Goal: Task Accomplishment & Management: Use online tool/utility

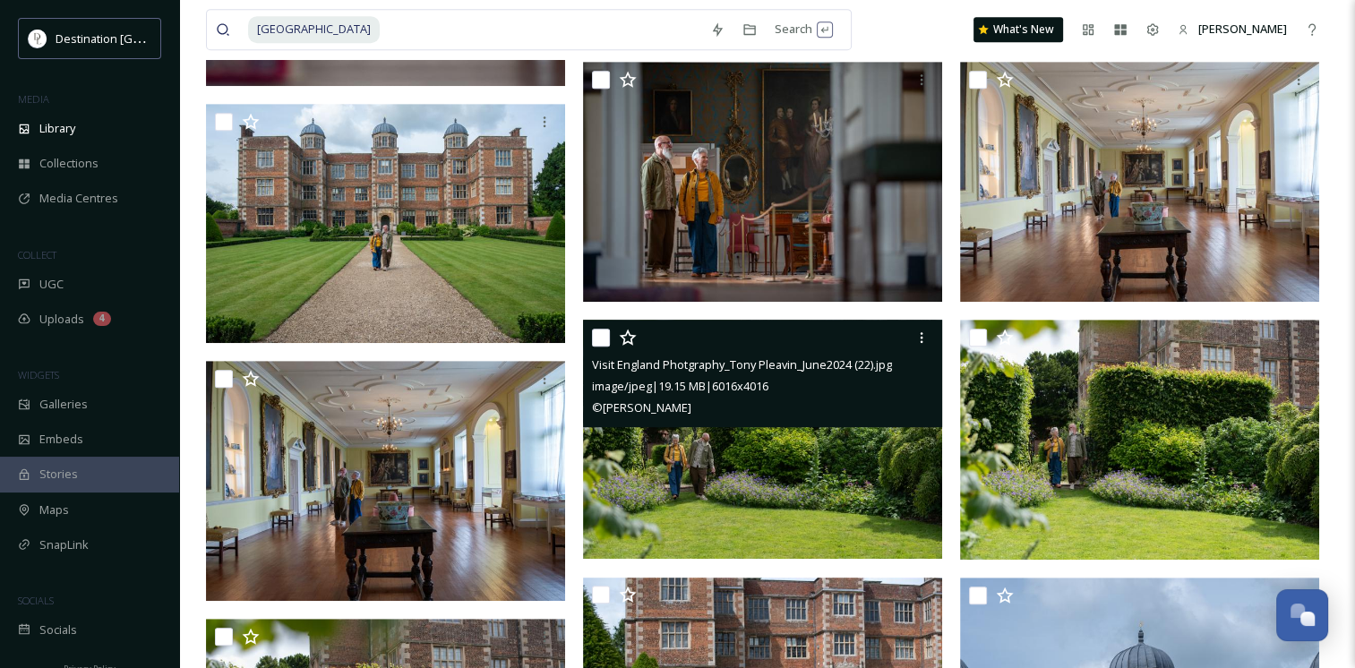
scroll to position [895, 0]
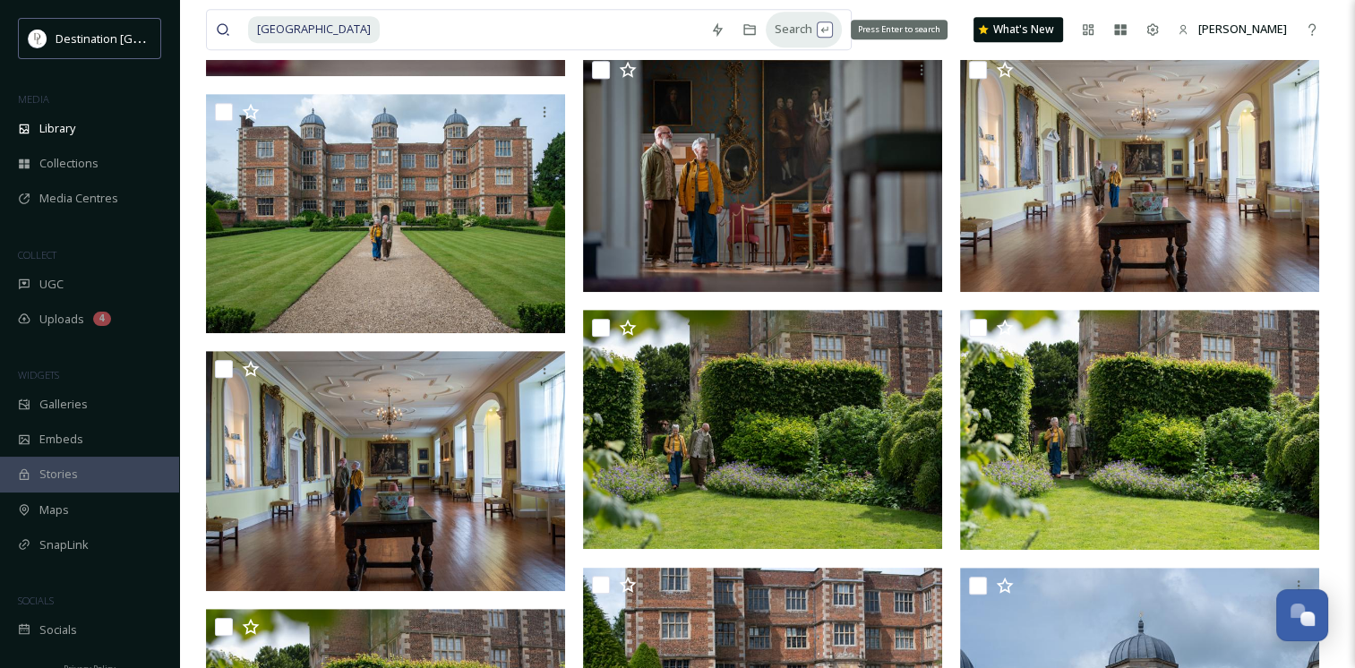
click at [799, 34] on div "Search Press Enter to search" at bounding box center [804, 29] width 76 height 35
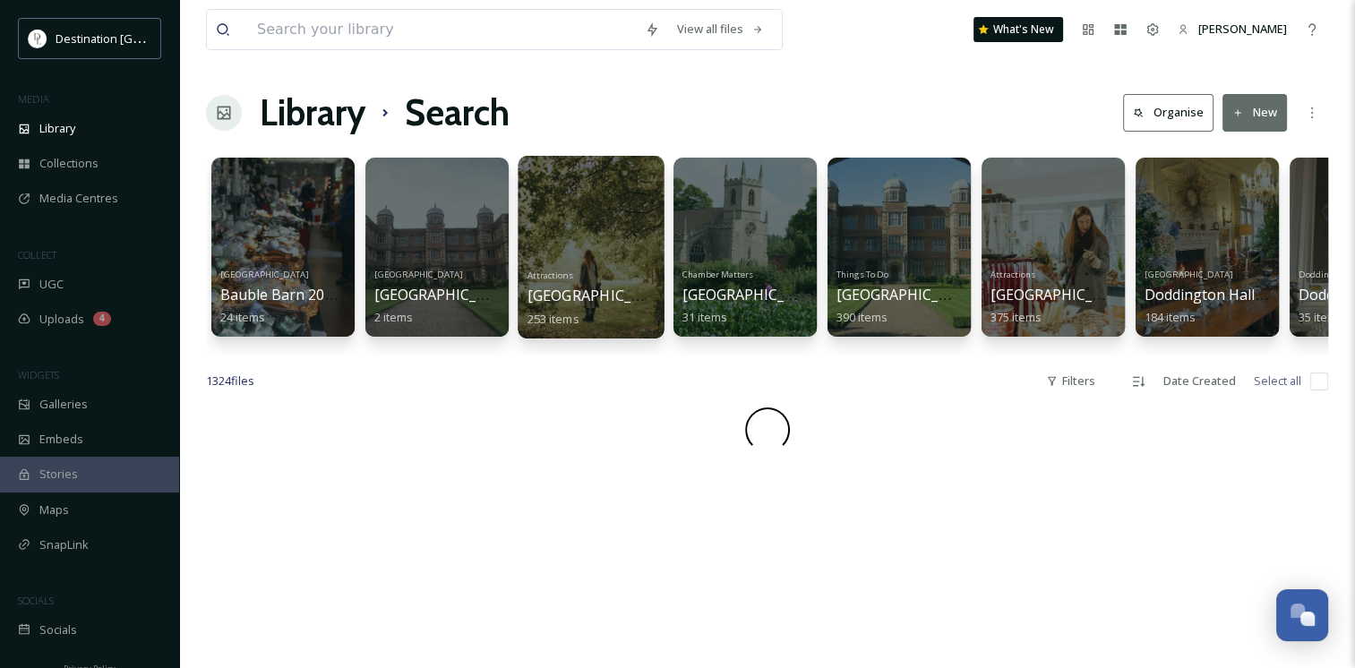
click at [556, 231] on div at bounding box center [591, 247] width 146 height 183
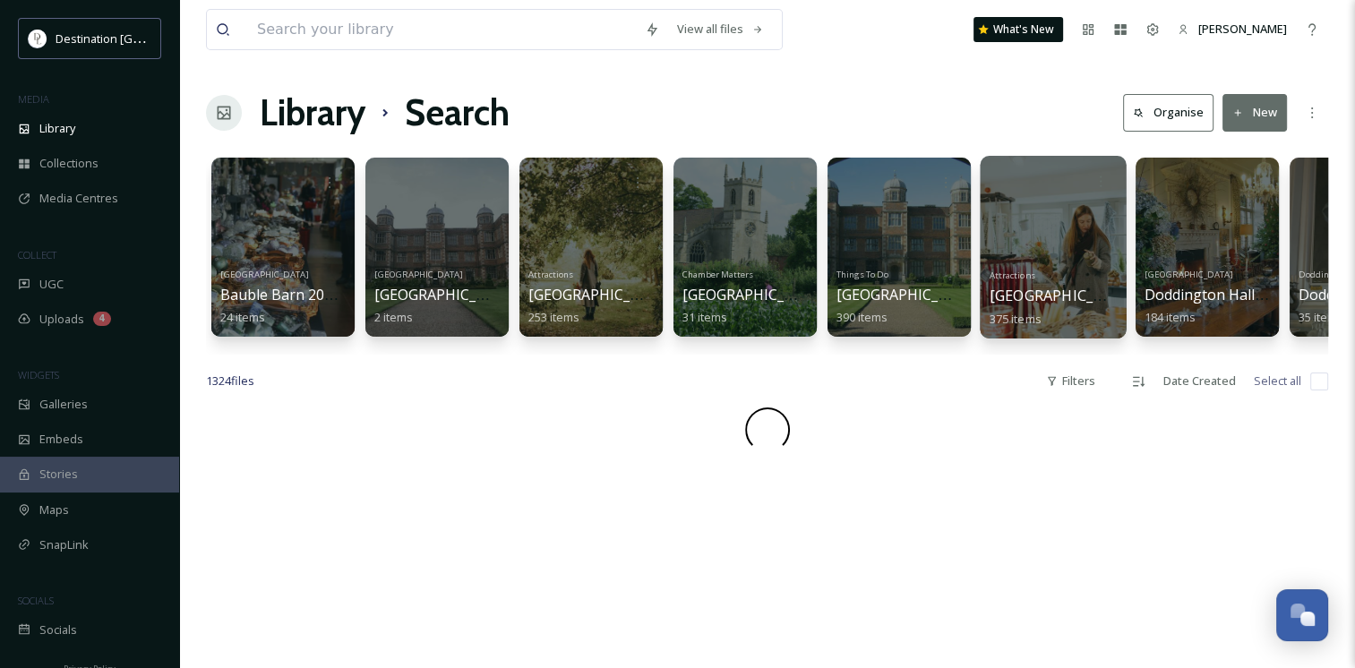
click at [1049, 227] on div at bounding box center [1053, 247] width 146 height 183
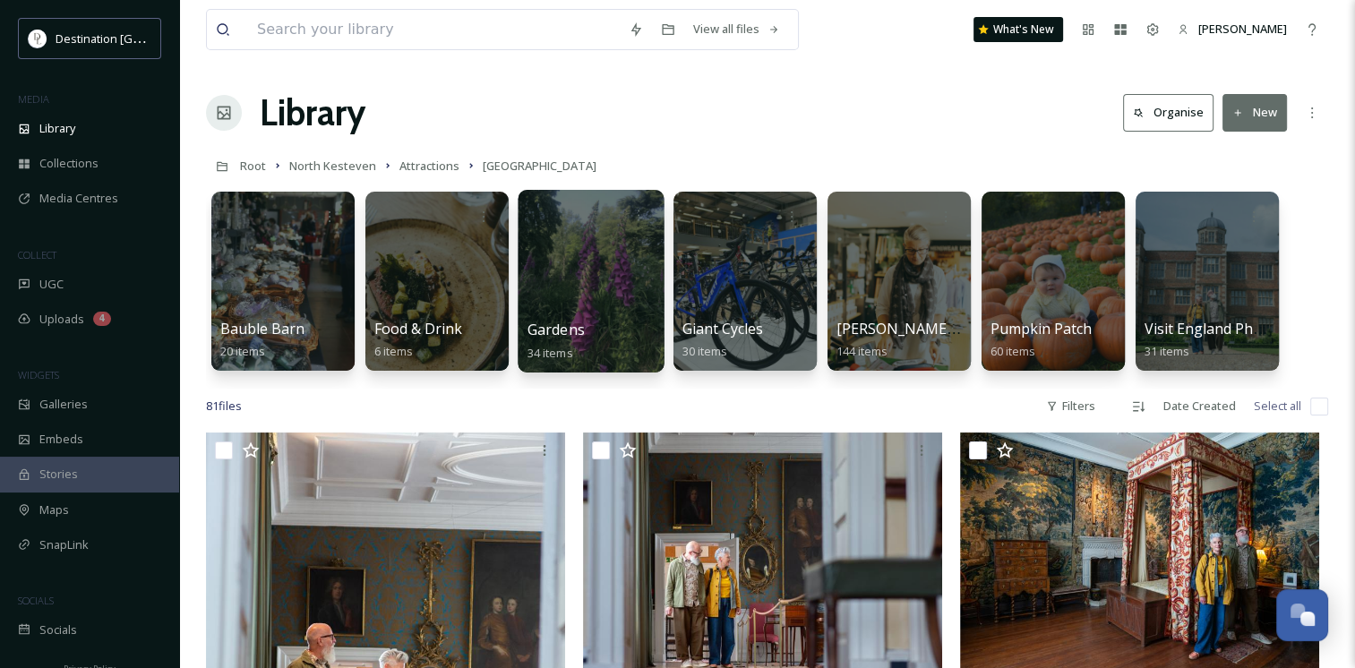
click at [583, 245] on div at bounding box center [591, 281] width 146 height 183
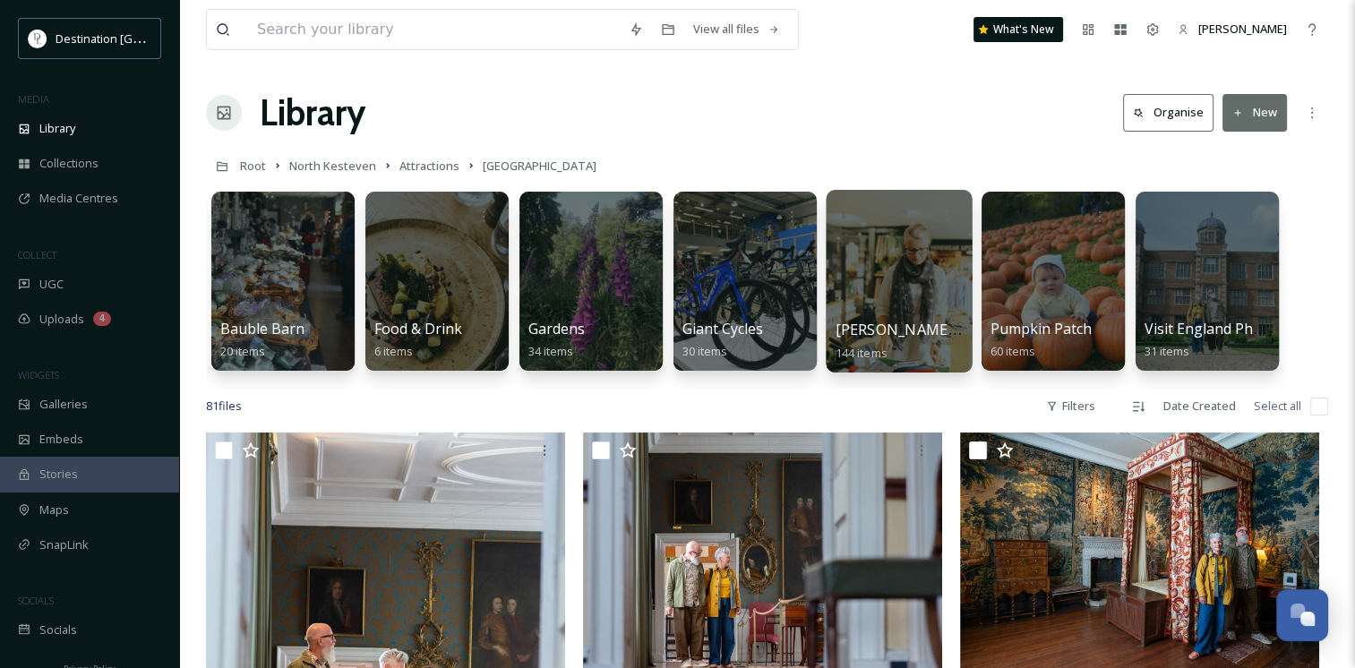
click at [910, 253] on div at bounding box center [899, 281] width 146 height 183
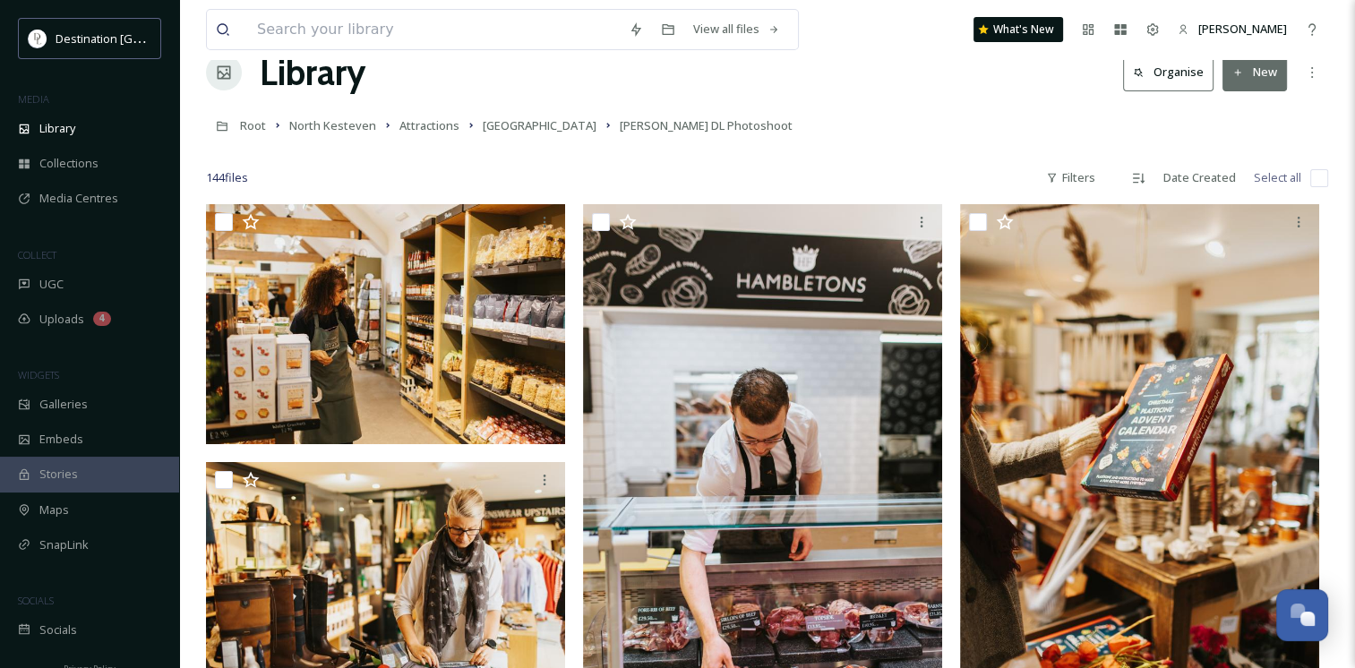
scroll to position [36, 0]
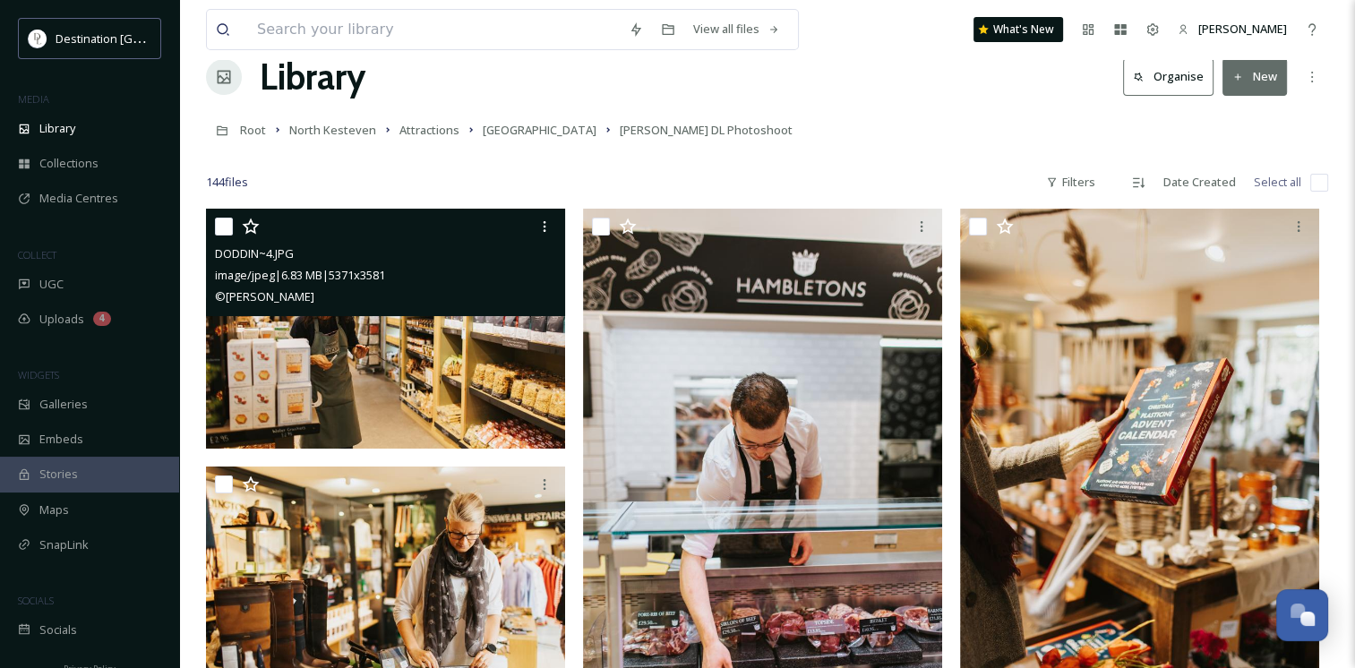
click at [225, 221] on input "checkbox" at bounding box center [224, 227] width 18 height 18
checkbox input "true"
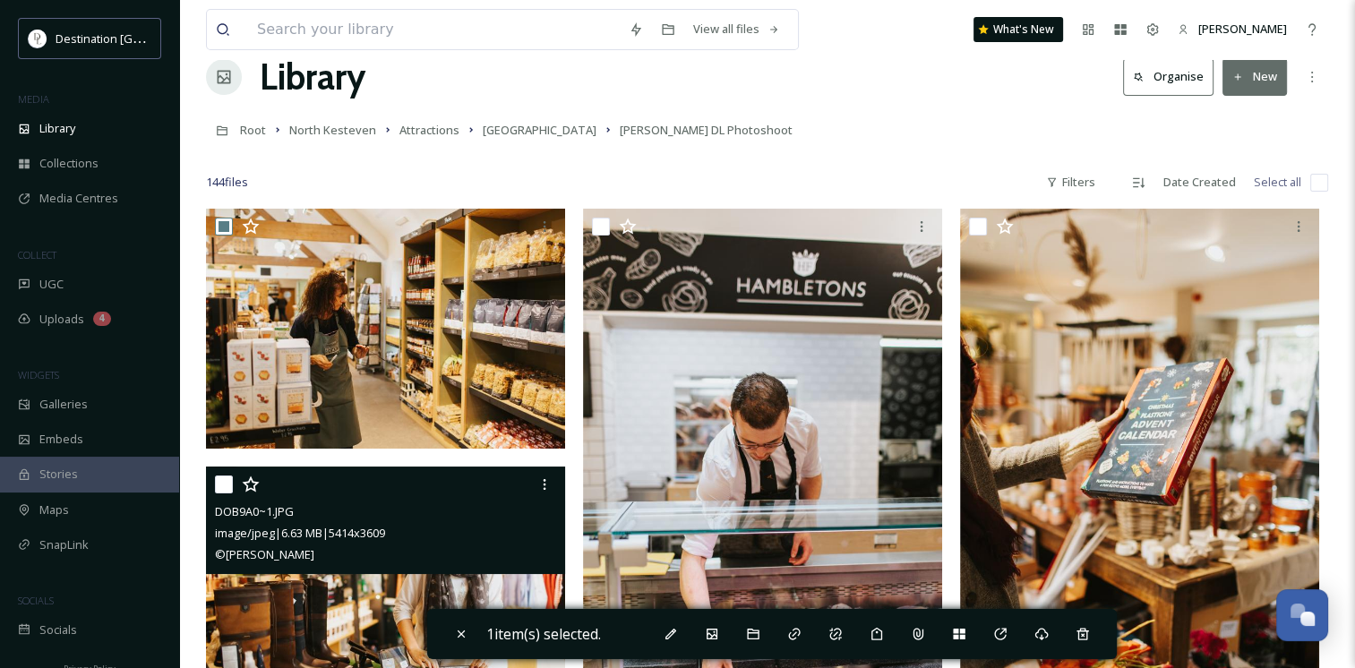
click at [226, 489] on input "checkbox" at bounding box center [224, 484] width 18 height 18
checkbox input "true"
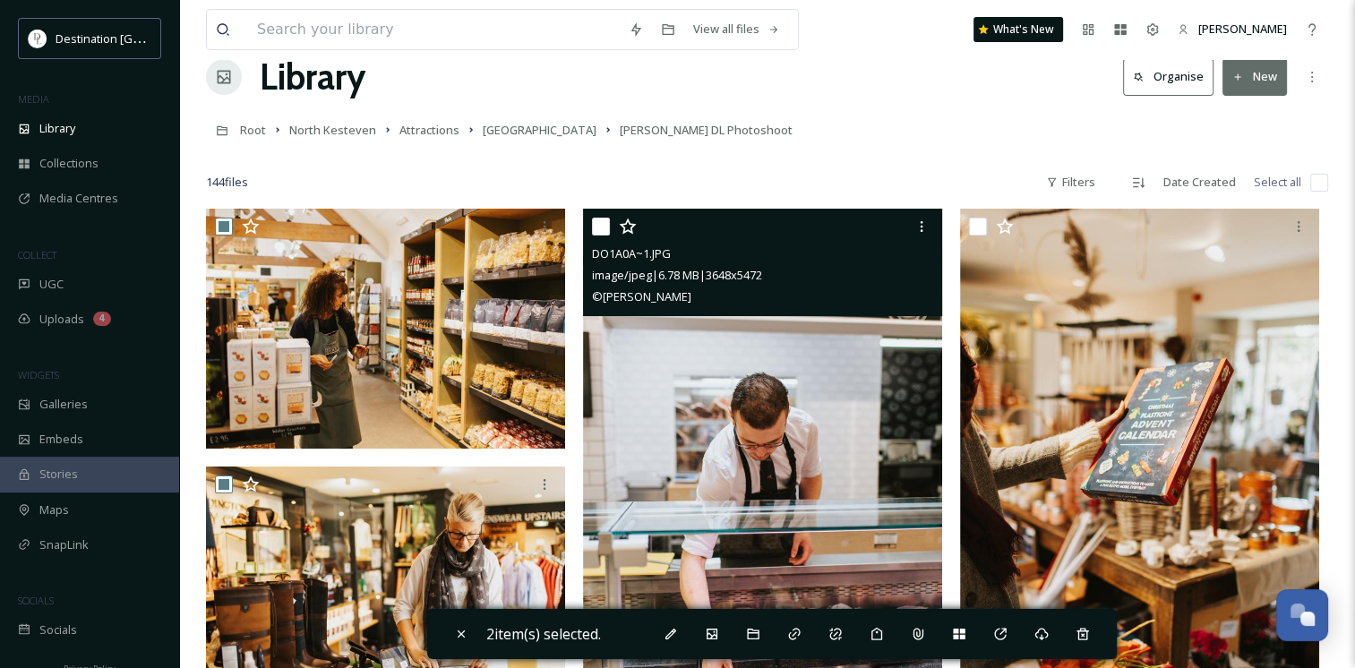
click at [602, 224] on input "checkbox" at bounding box center [601, 227] width 18 height 18
checkbox input "true"
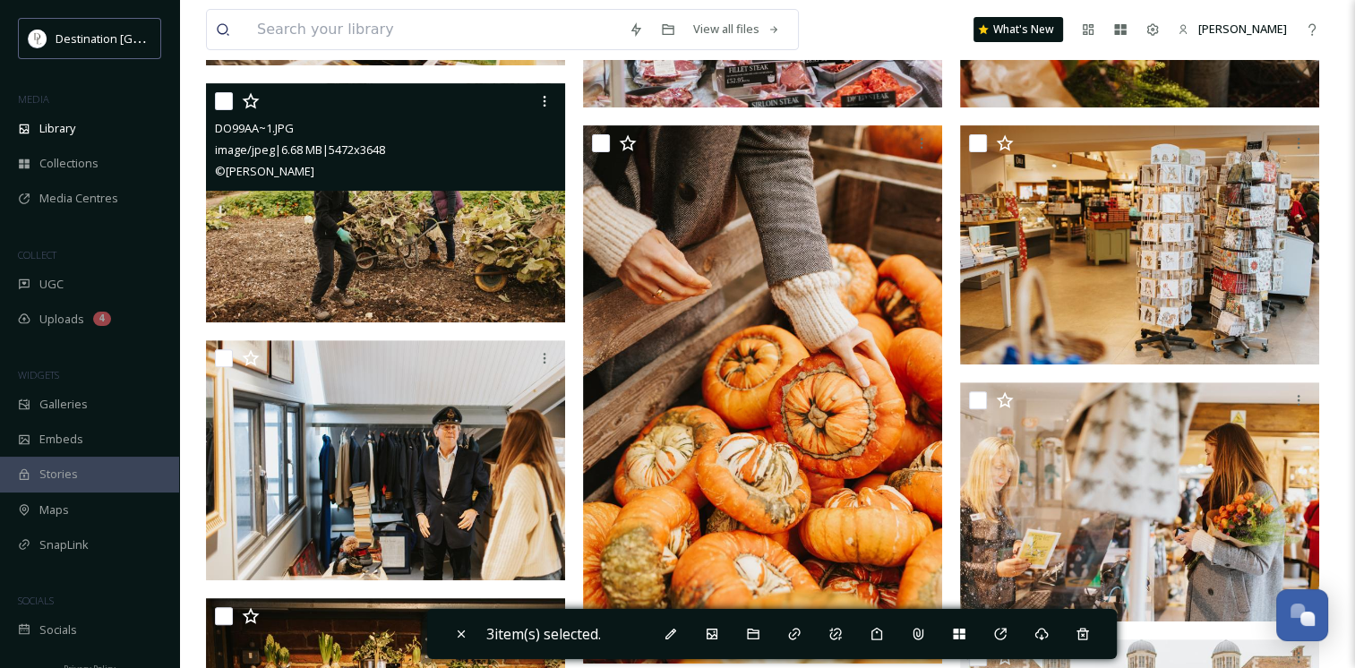
scroll to position [645, 0]
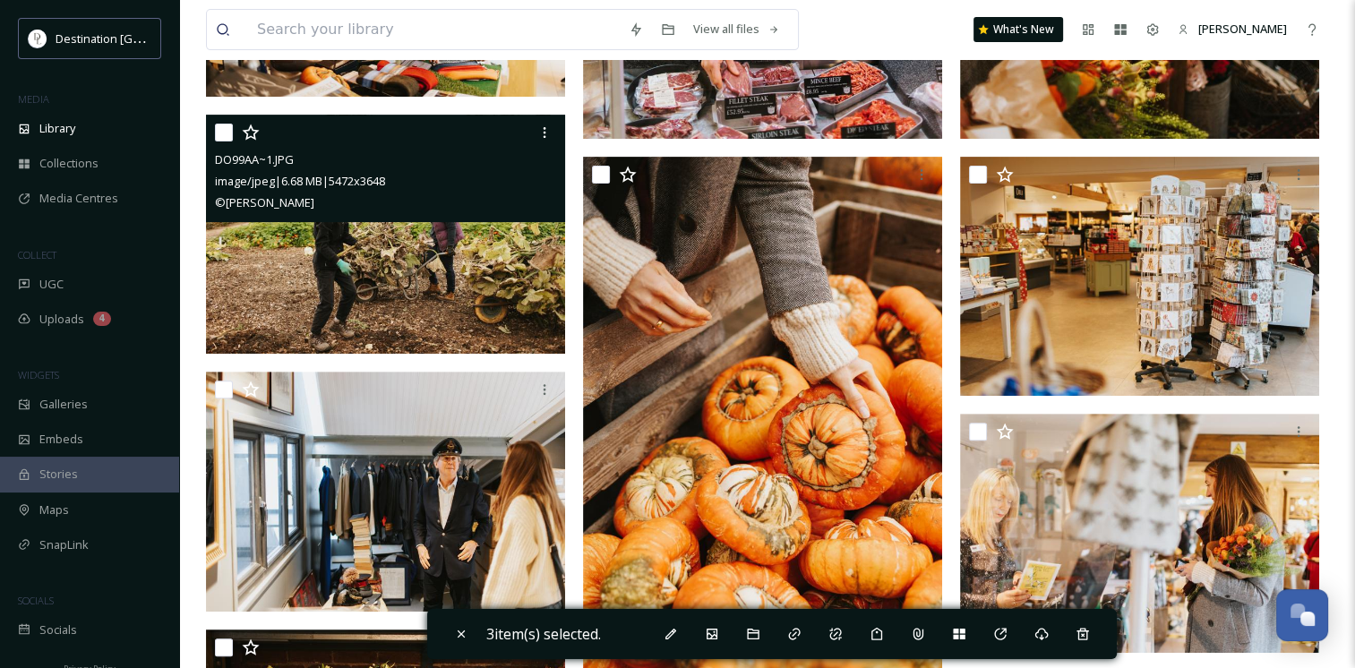
click at [218, 124] on input "checkbox" at bounding box center [224, 133] width 18 height 18
checkbox input "true"
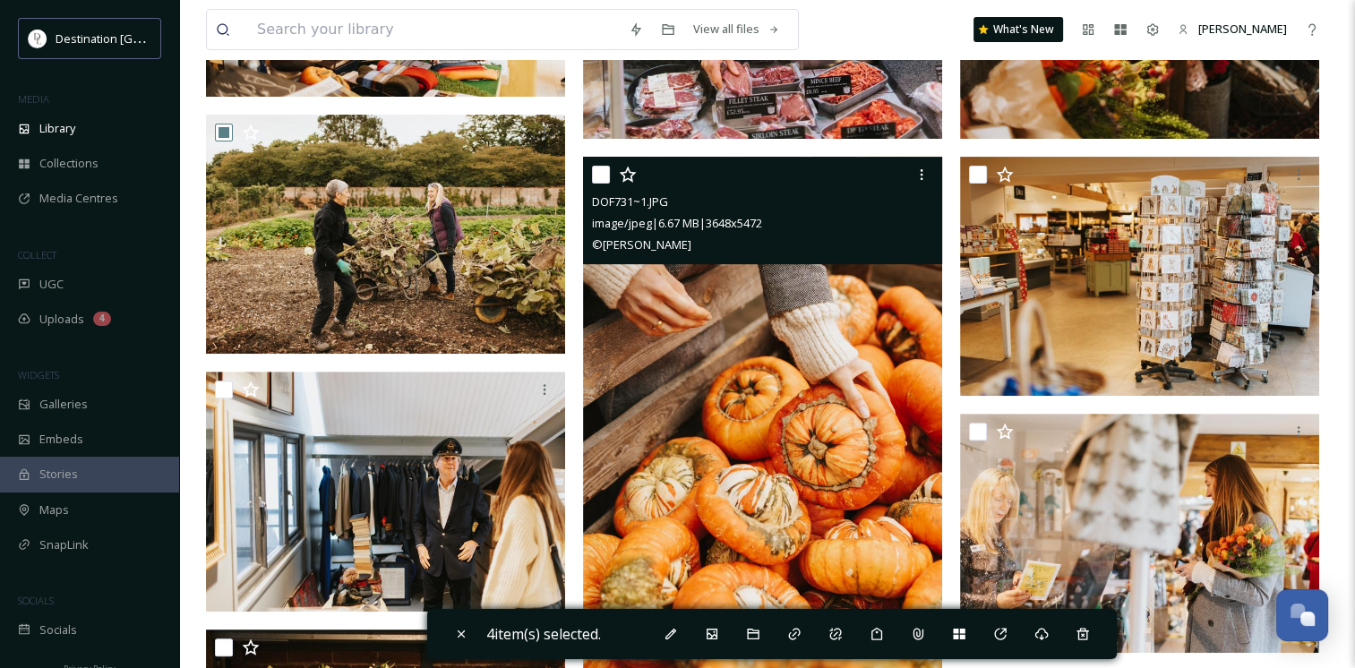
click at [595, 175] on input "checkbox" at bounding box center [601, 175] width 18 height 18
checkbox input "true"
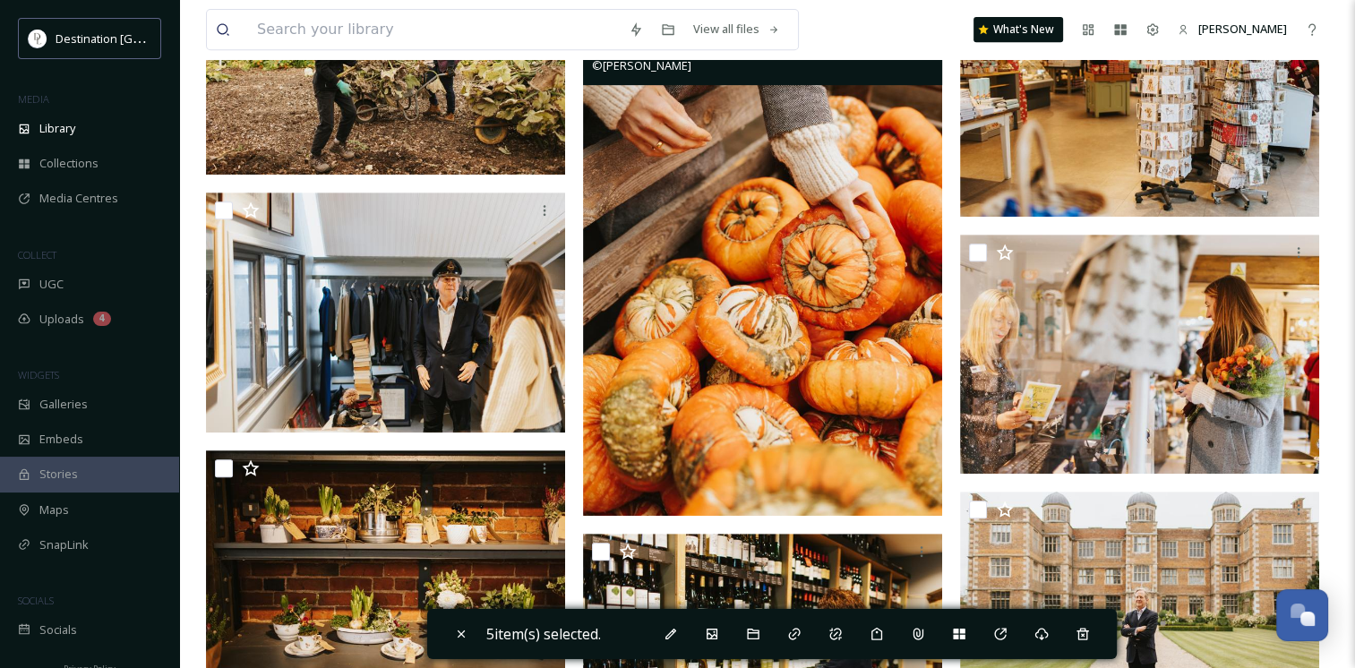
scroll to position [860, 0]
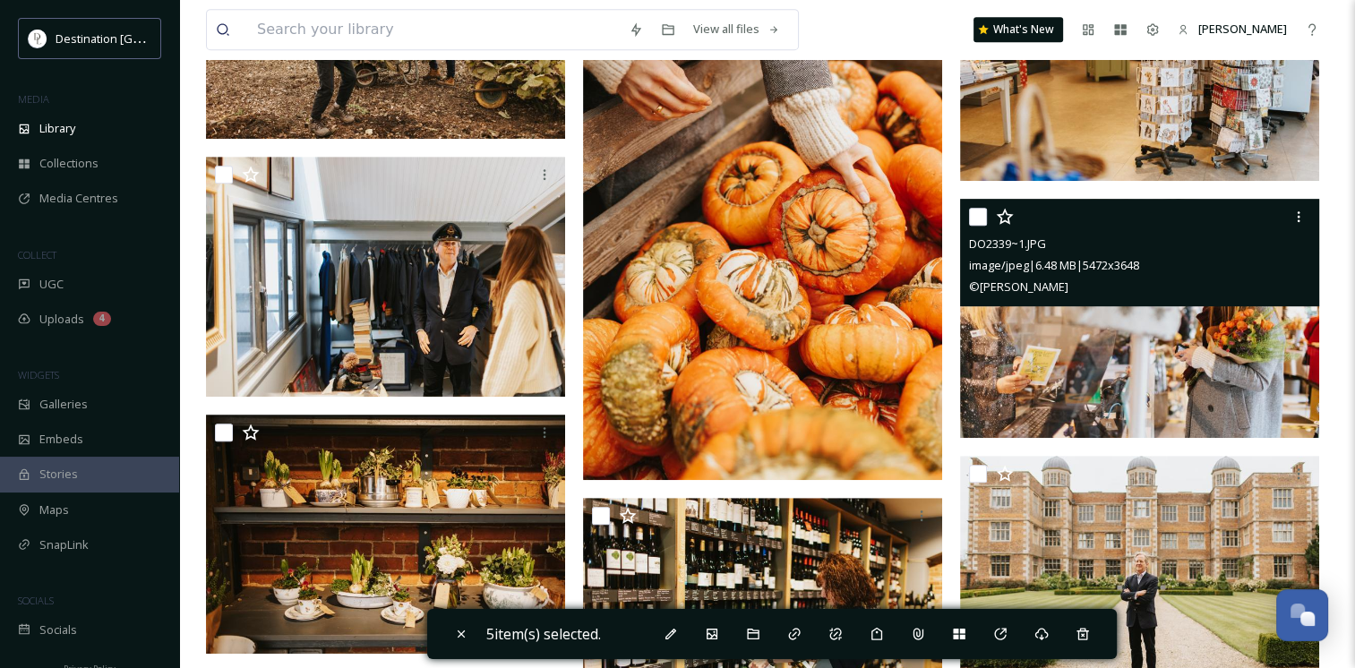
click at [972, 213] on input "checkbox" at bounding box center [978, 217] width 18 height 18
checkbox input "true"
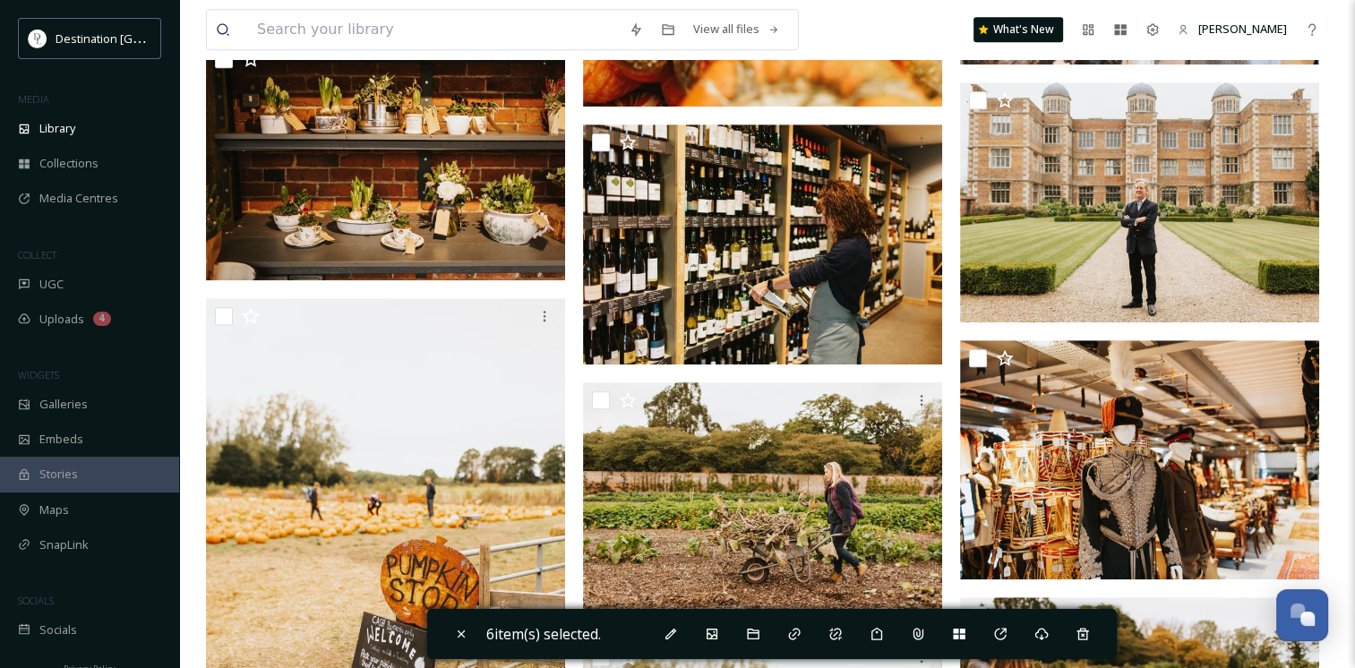
scroll to position [1218, 0]
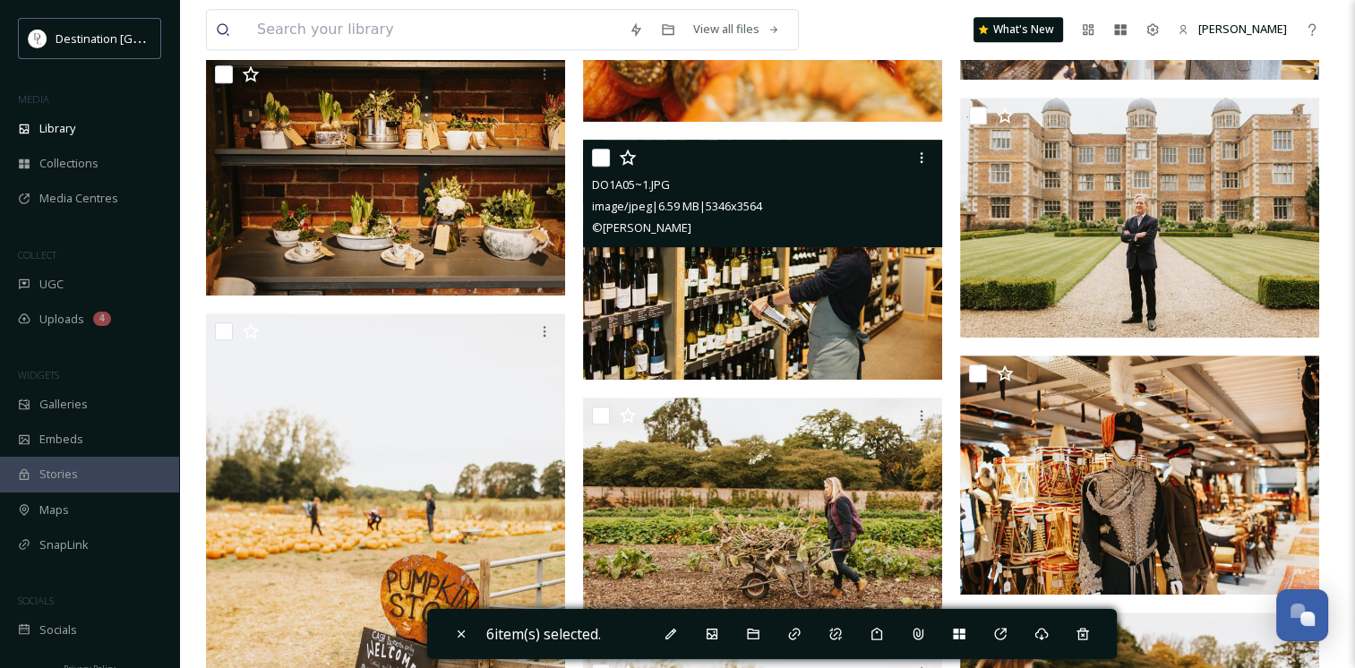
click at [600, 156] on input "checkbox" at bounding box center [601, 158] width 18 height 18
checkbox input "true"
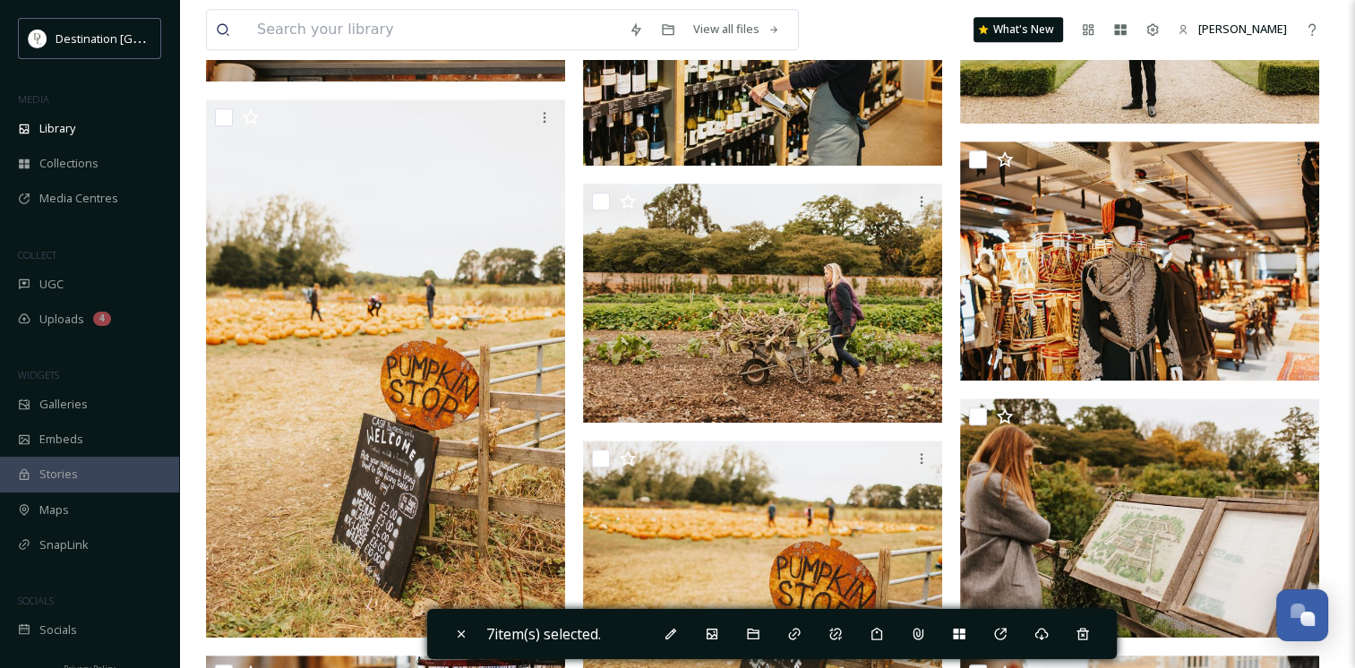
scroll to position [1433, 0]
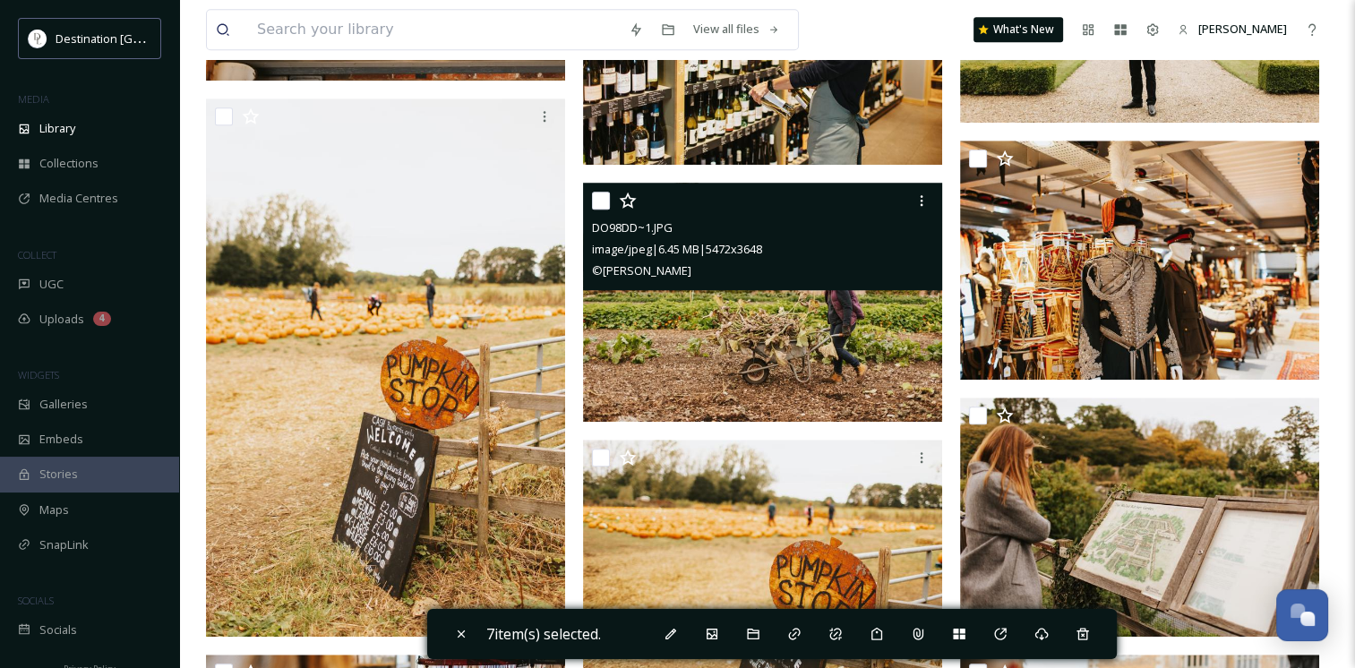
click at [603, 202] on input "checkbox" at bounding box center [601, 201] width 18 height 18
checkbox input "true"
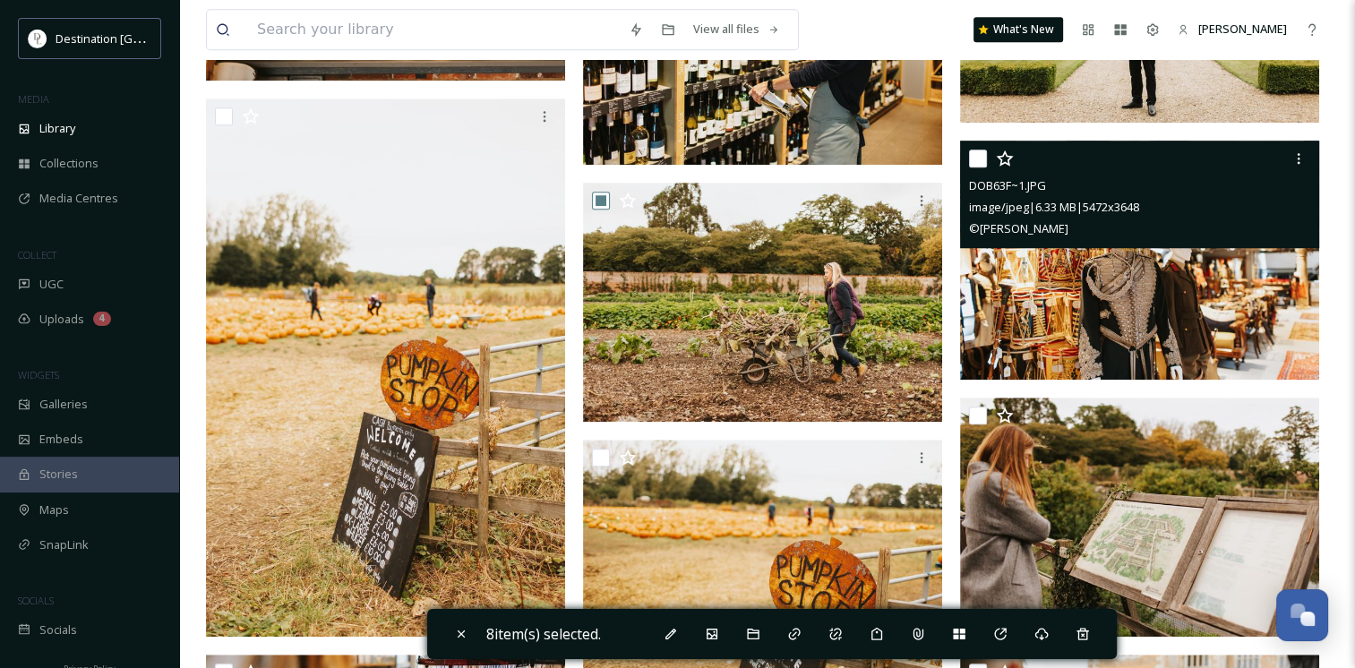
click at [972, 158] on input "checkbox" at bounding box center [978, 159] width 18 height 18
checkbox input "true"
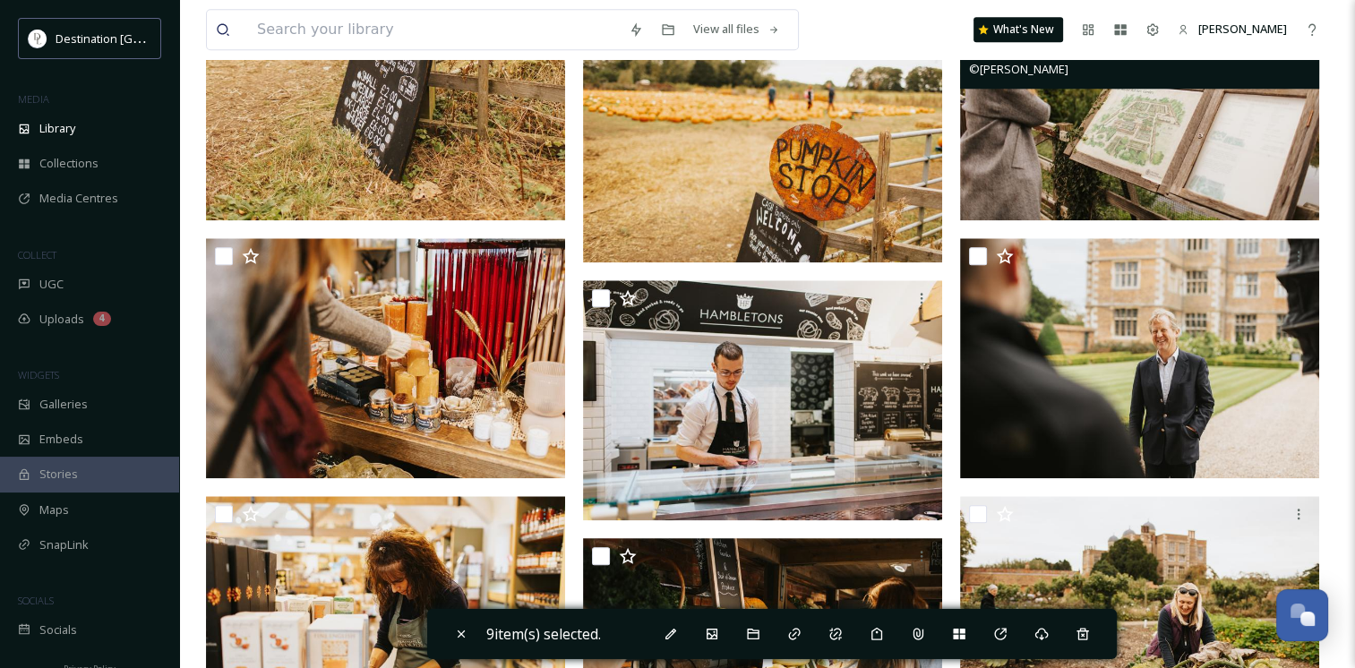
scroll to position [1862, 0]
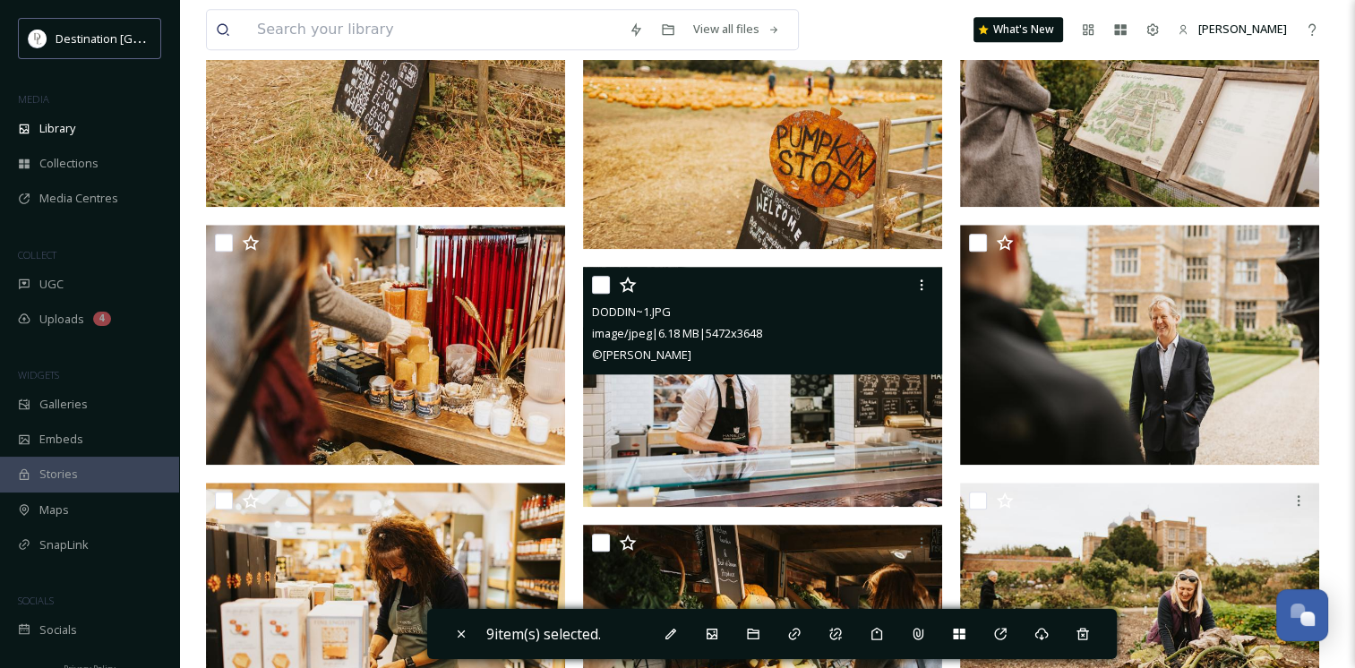
click at [599, 281] on input "checkbox" at bounding box center [601, 285] width 18 height 18
checkbox input "true"
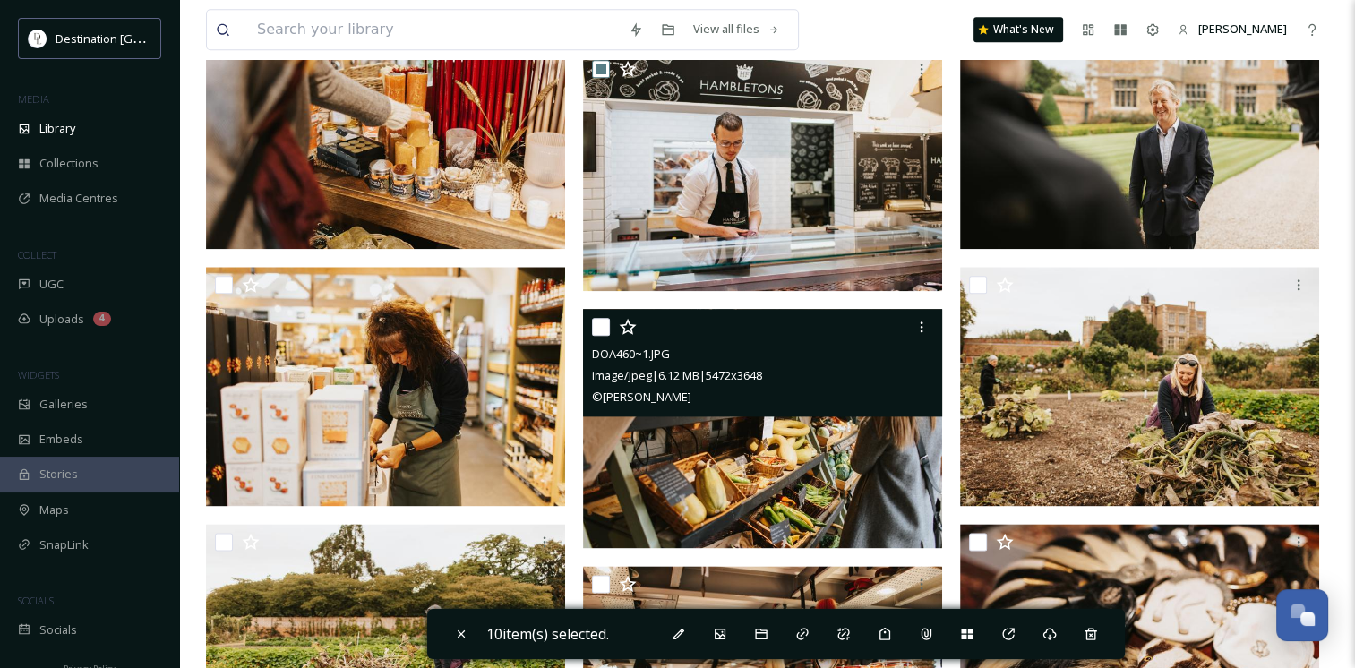
scroll to position [2149, 0]
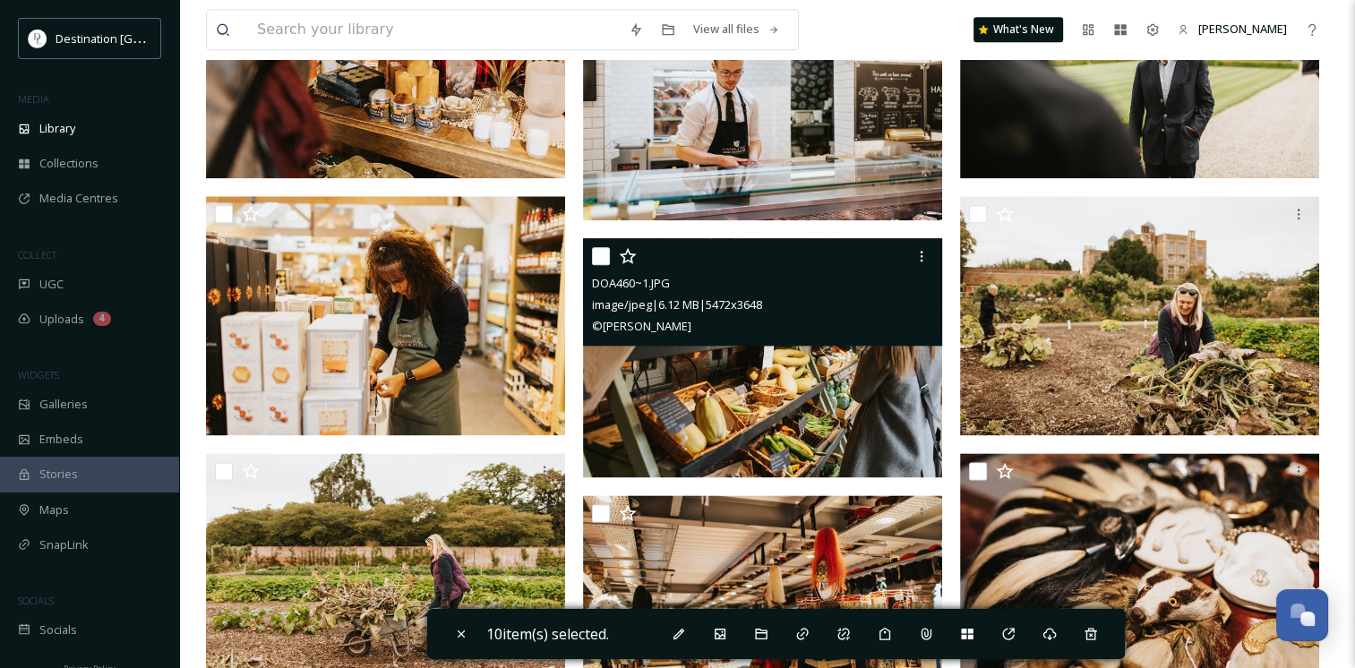
click at [594, 256] on input "checkbox" at bounding box center [601, 256] width 18 height 18
checkbox input "true"
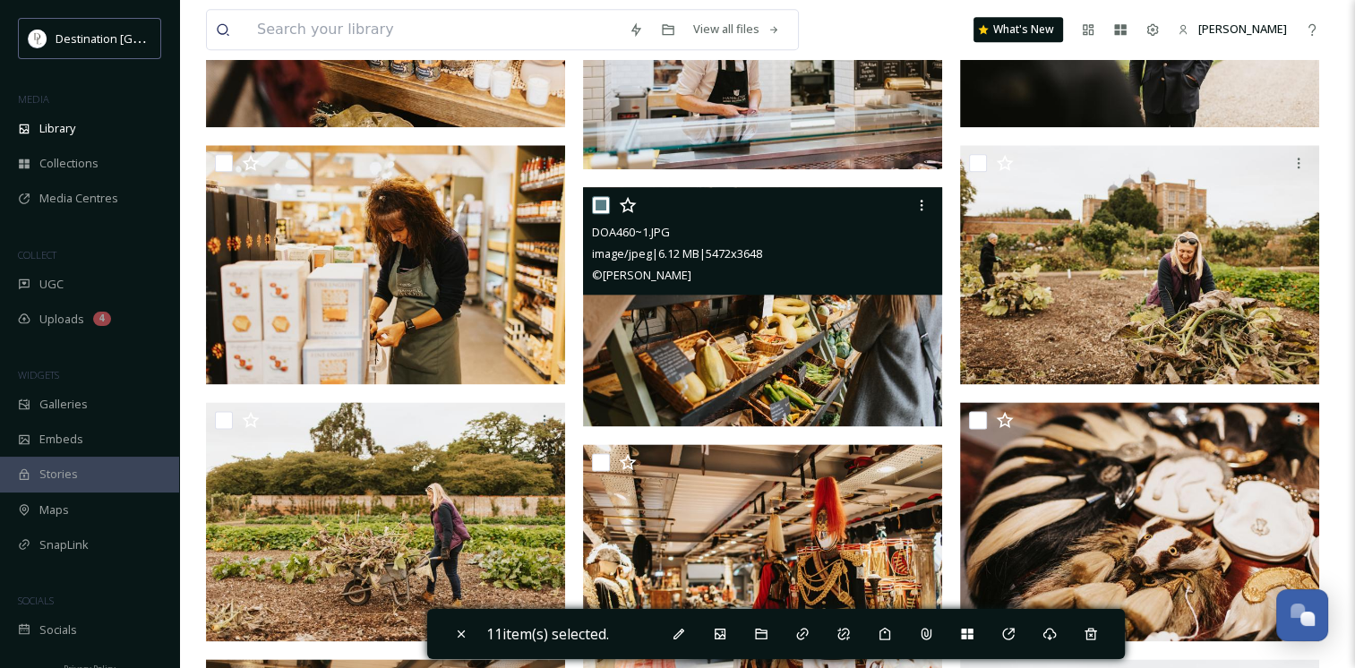
scroll to position [2221, 0]
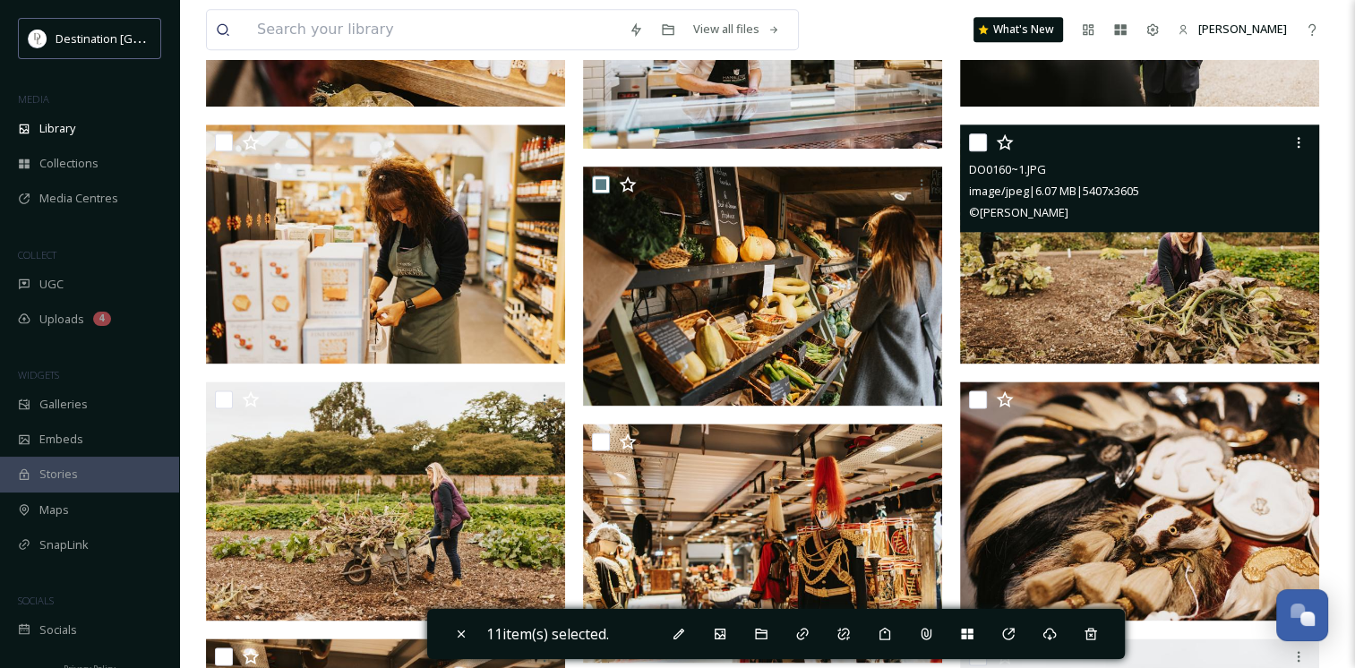
click at [975, 139] on input "checkbox" at bounding box center [978, 142] width 18 height 18
checkbox input "true"
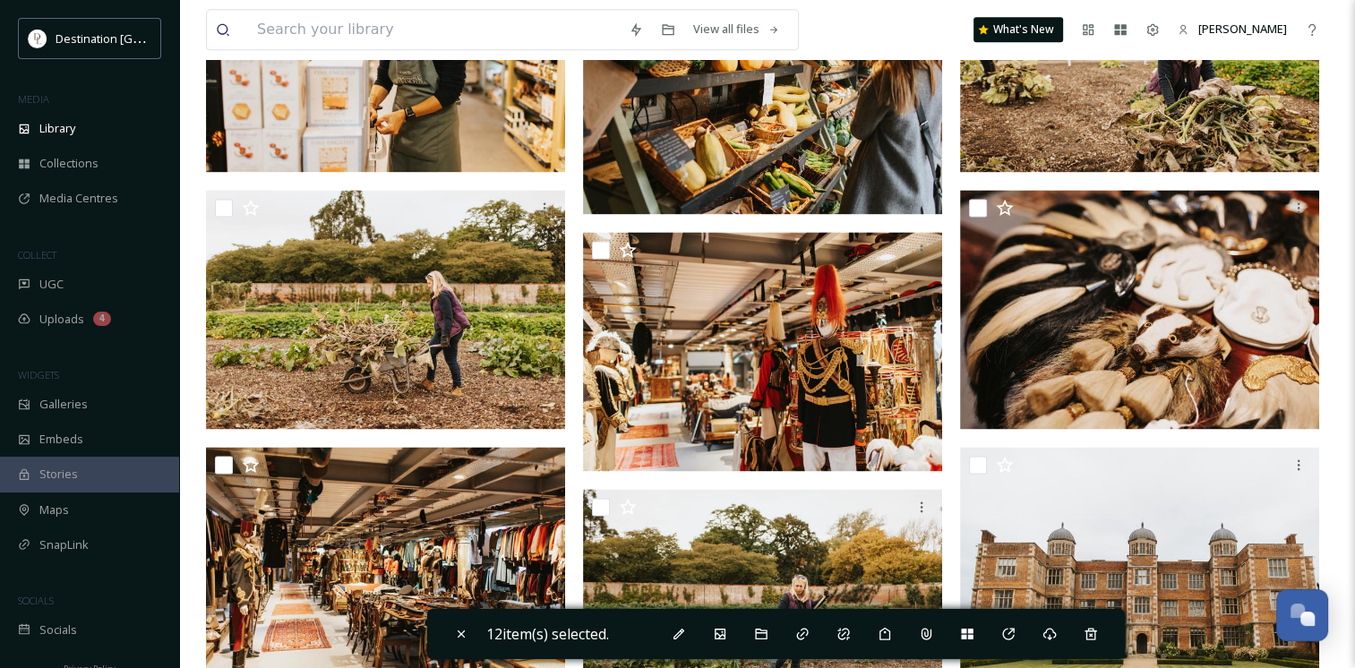
scroll to position [2435, 0]
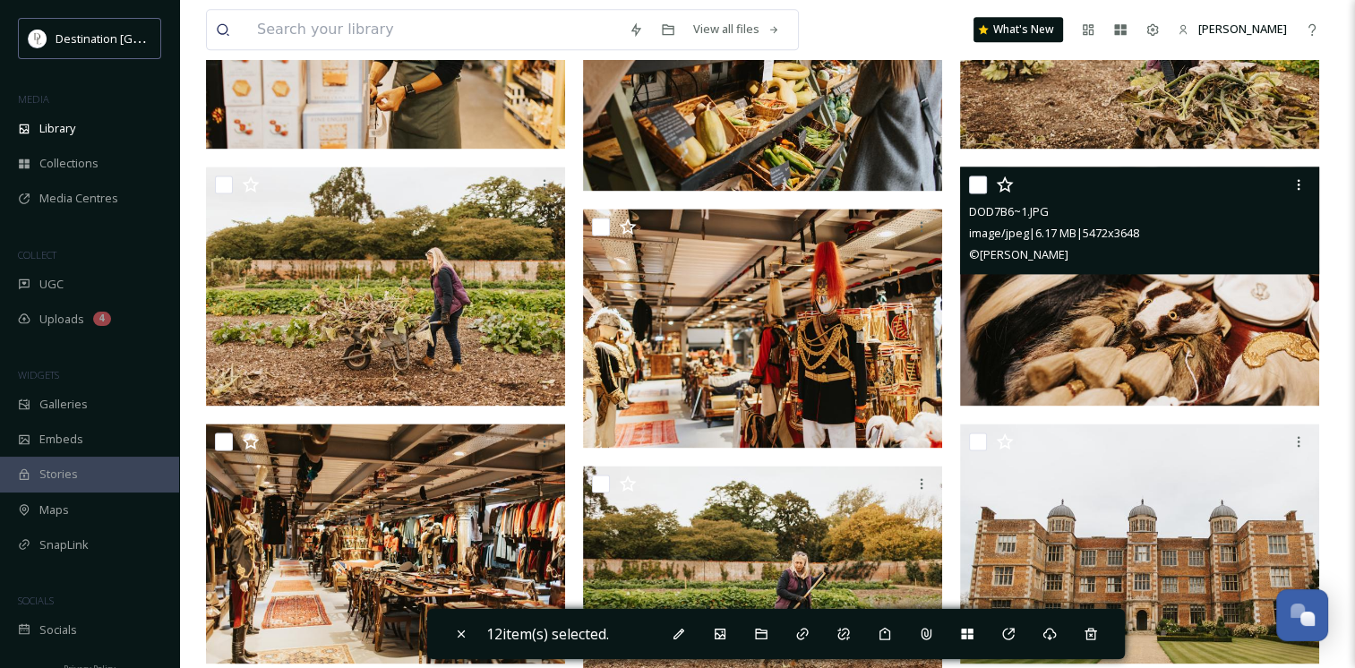
click at [978, 189] on input "checkbox" at bounding box center [978, 184] width 18 height 18
checkbox input "true"
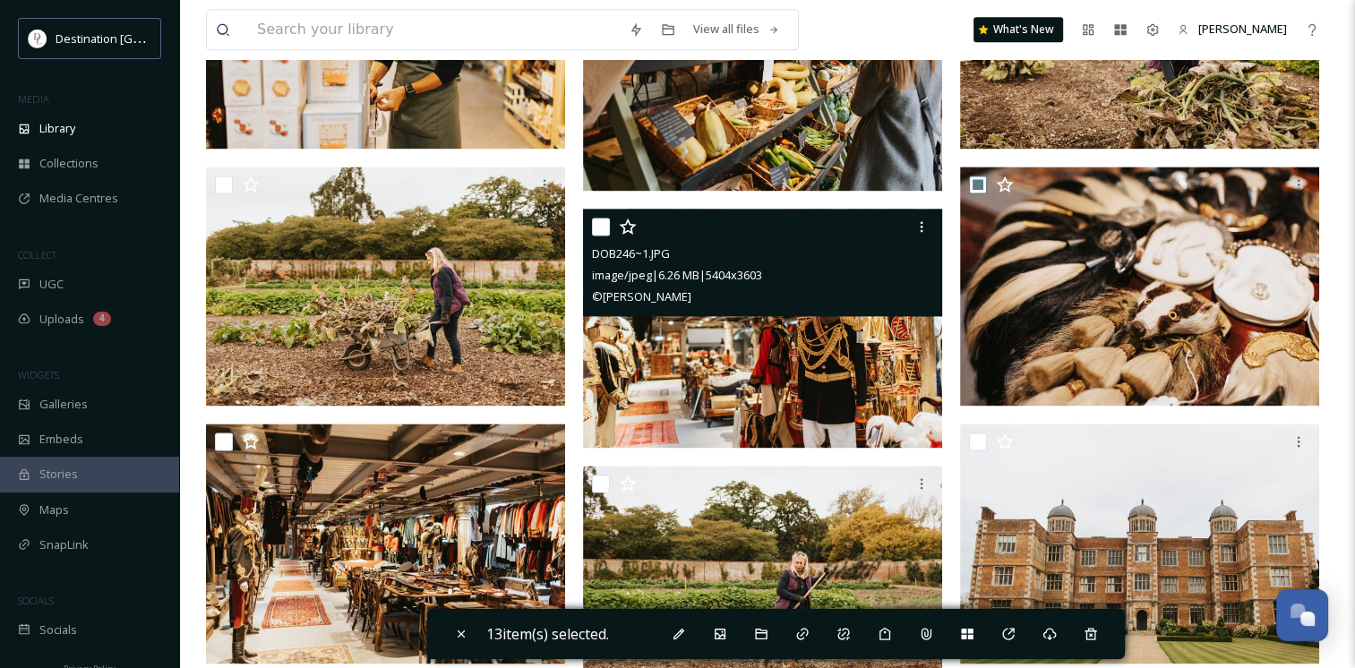
click at [586, 230] on div "DOB246~1.JPG image/jpeg | 6.26 MB | 5404 x 3603 © [PERSON_NAME]" at bounding box center [762, 262] width 359 height 107
click at [602, 231] on input "checkbox" at bounding box center [601, 227] width 18 height 18
checkbox input "true"
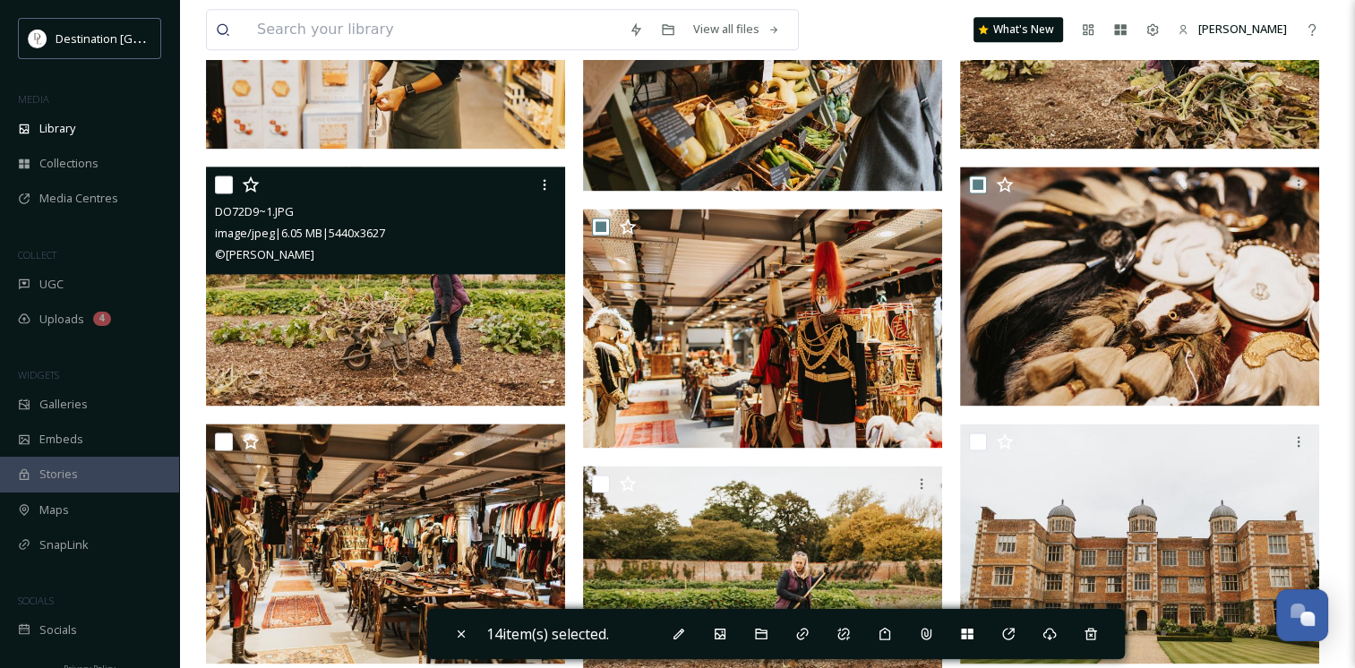
click at [221, 184] on input "checkbox" at bounding box center [224, 184] width 18 height 18
checkbox input "true"
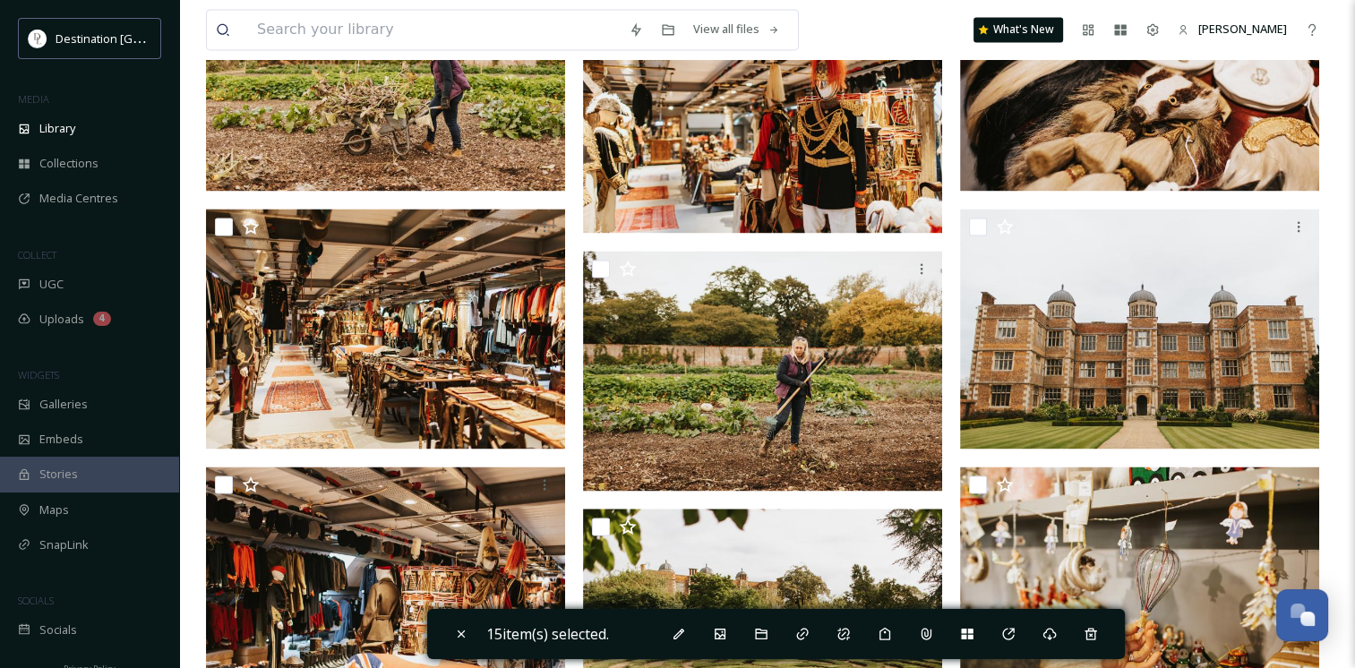
scroll to position [2686, 0]
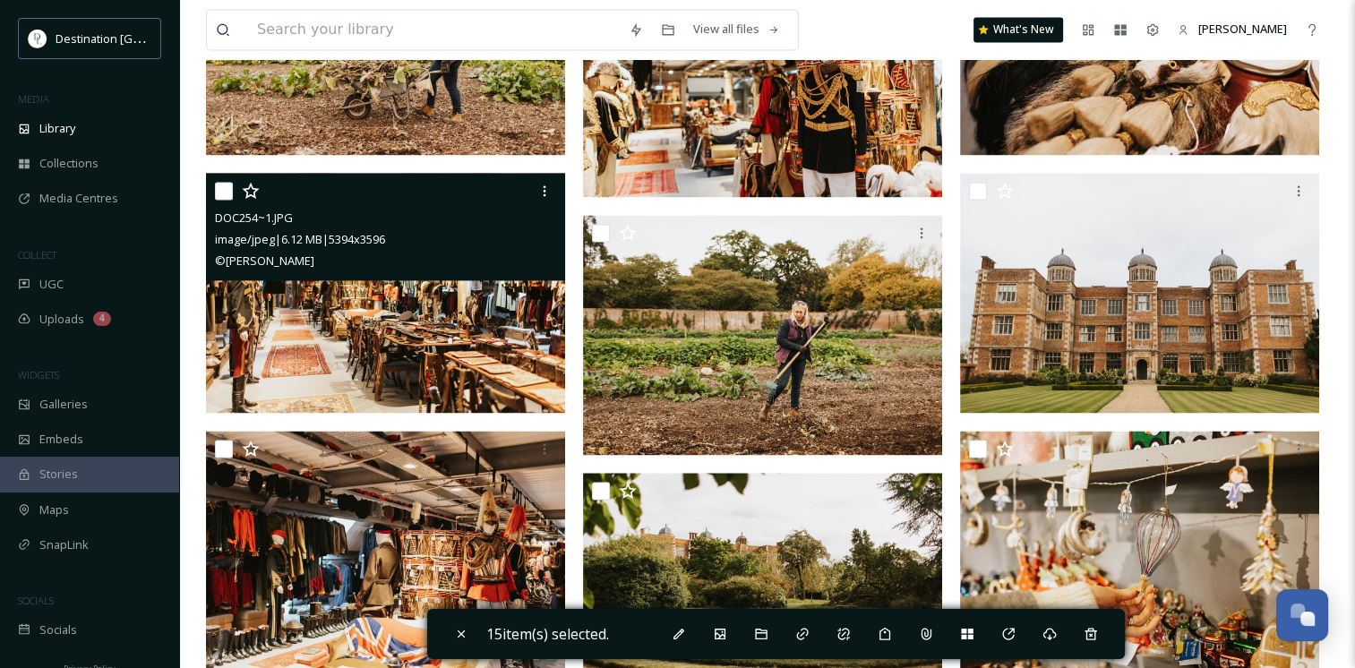
click at [218, 193] on input "checkbox" at bounding box center [224, 191] width 18 height 18
checkbox input "true"
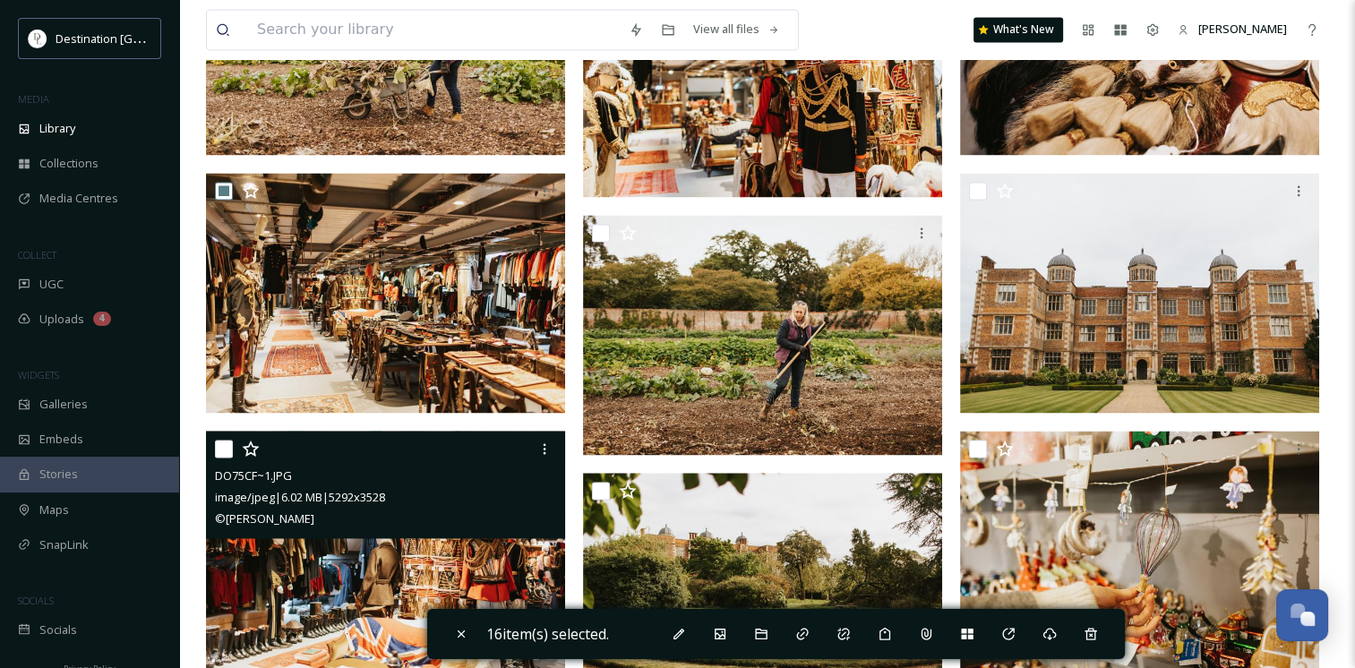
click at [220, 449] on input "checkbox" at bounding box center [224, 449] width 18 height 18
checkbox input "true"
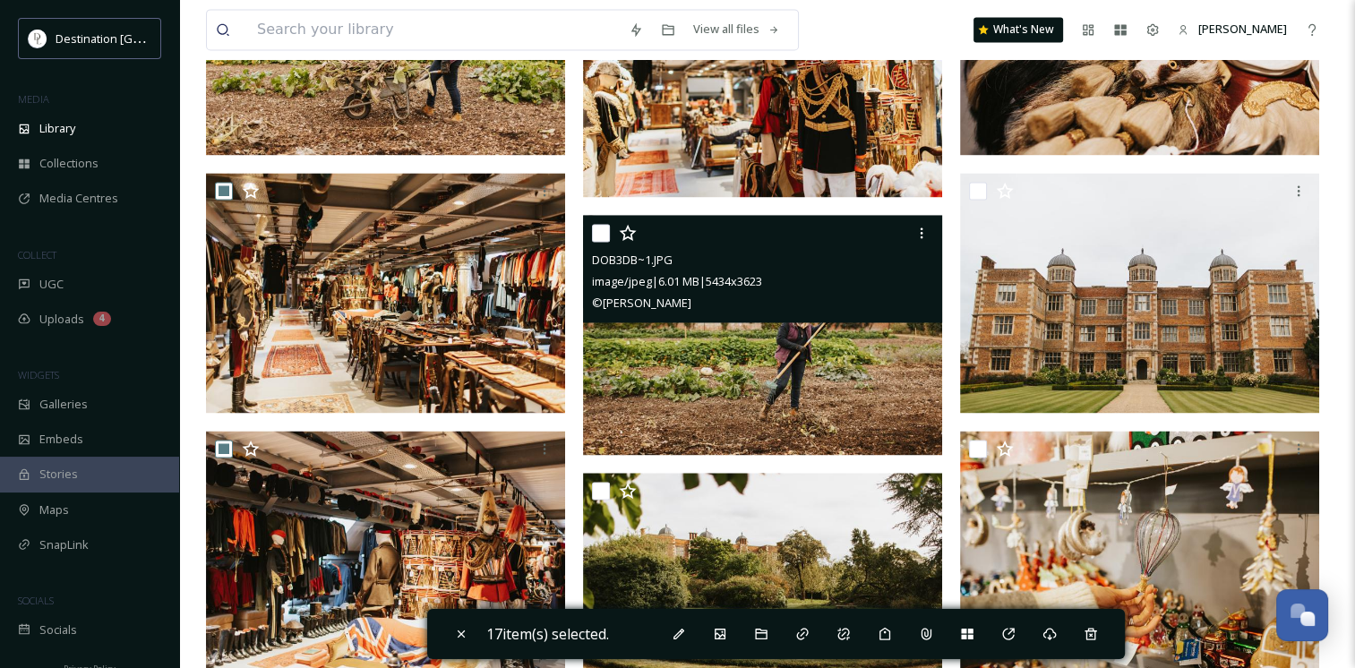
click at [596, 235] on input "checkbox" at bounding box center [601, 233] width 18 height 18
checkbox input "true"
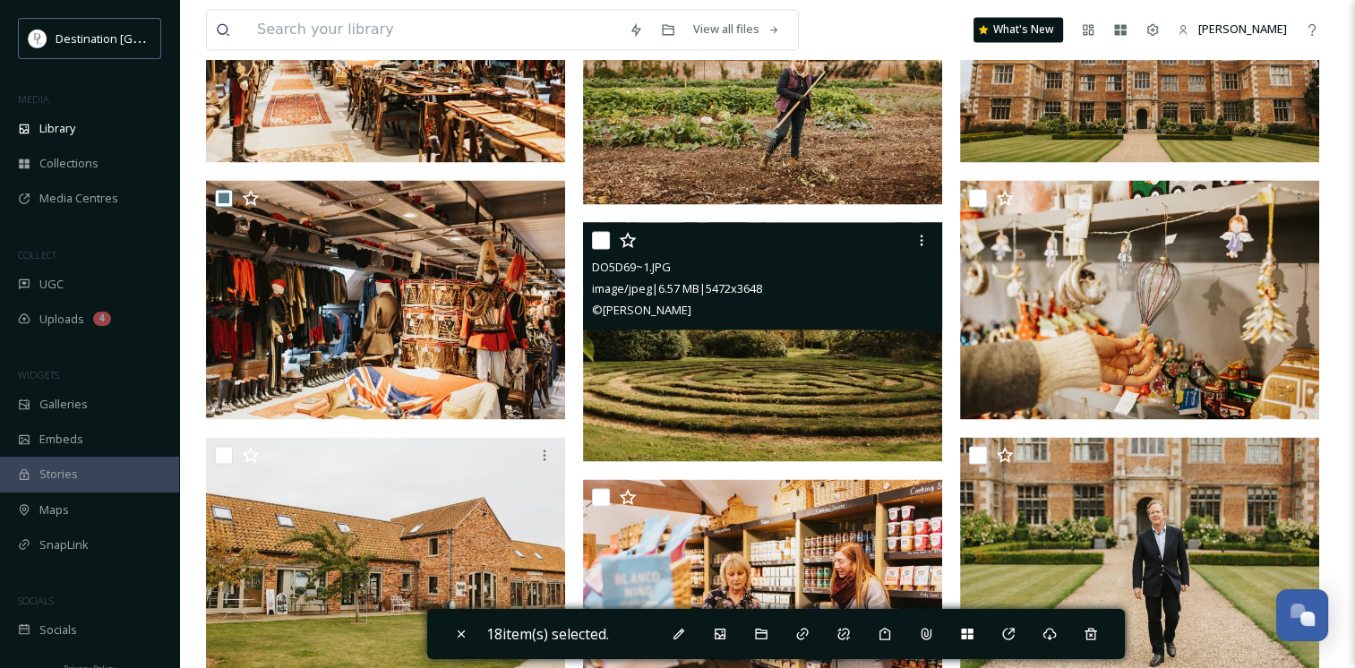
scroll to position [2973, 0]
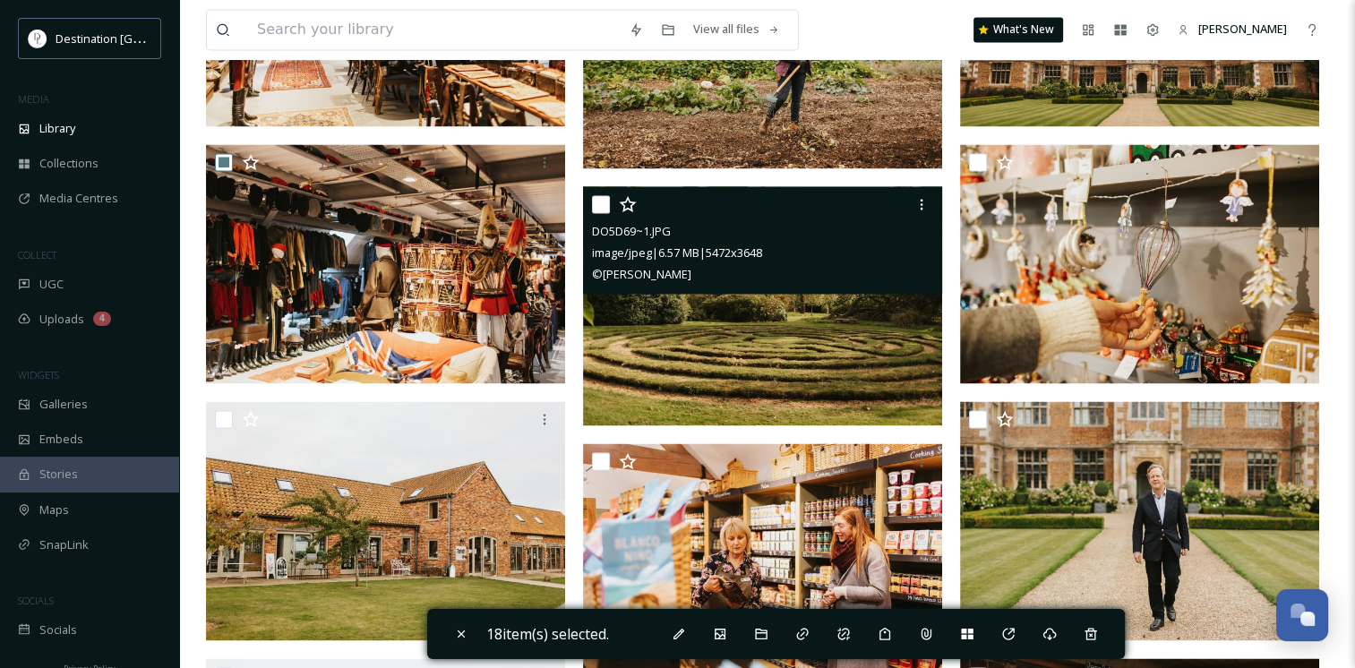
click at [603, 207] on input "checkbox" at bounding box center [601, 204] width 18 height 18
checkbox input "true"
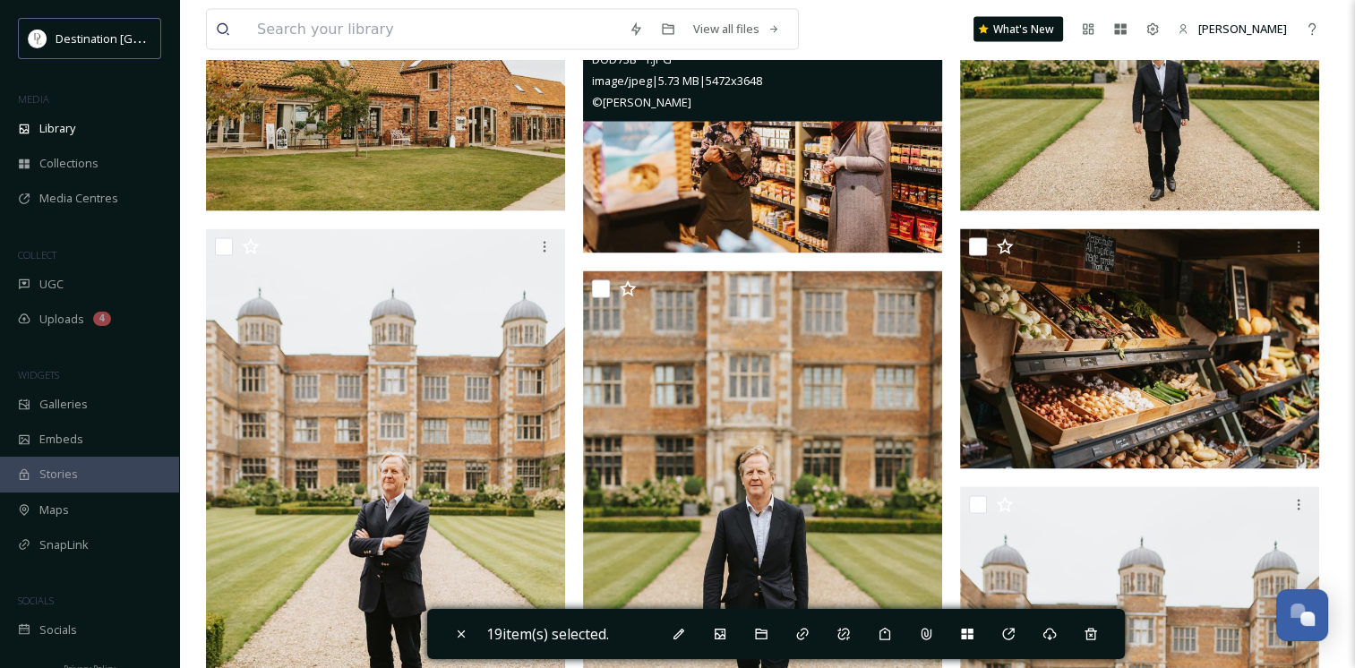
scroll to position [3403, 0]
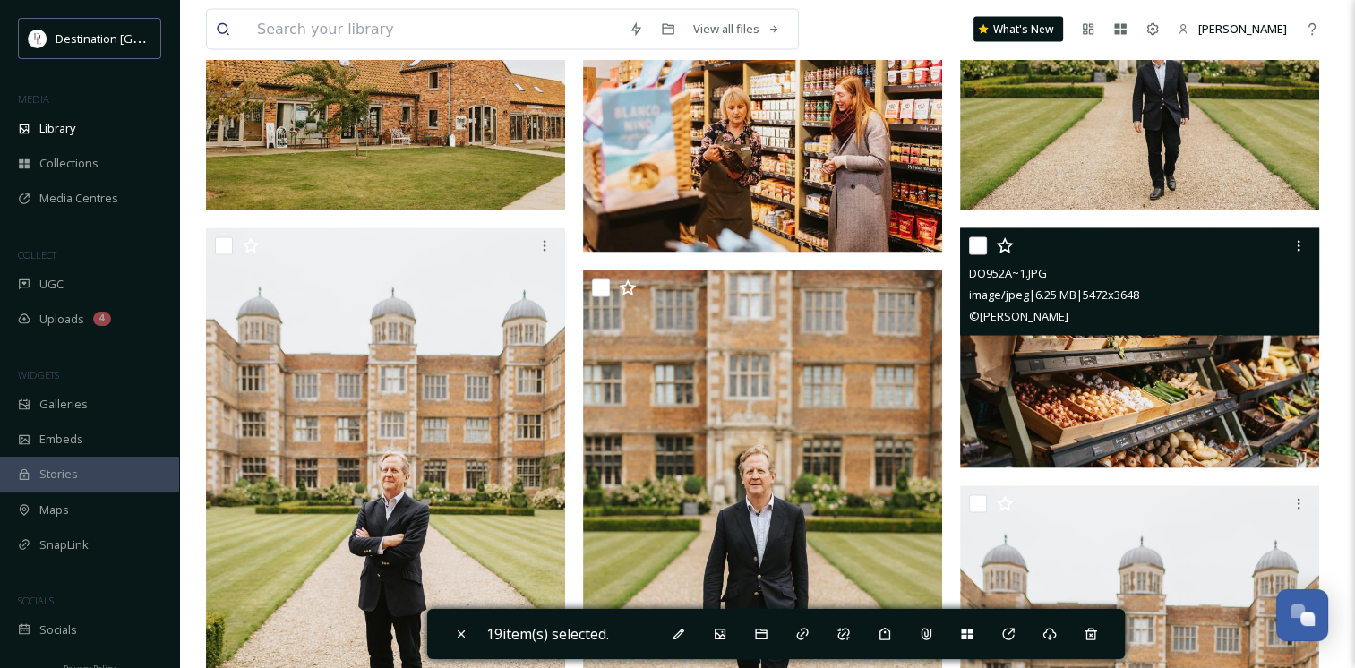
click at [978, 245] on input "checkbox" at bounding box center [978, 246] width 18 height 18
checkbox input "true"
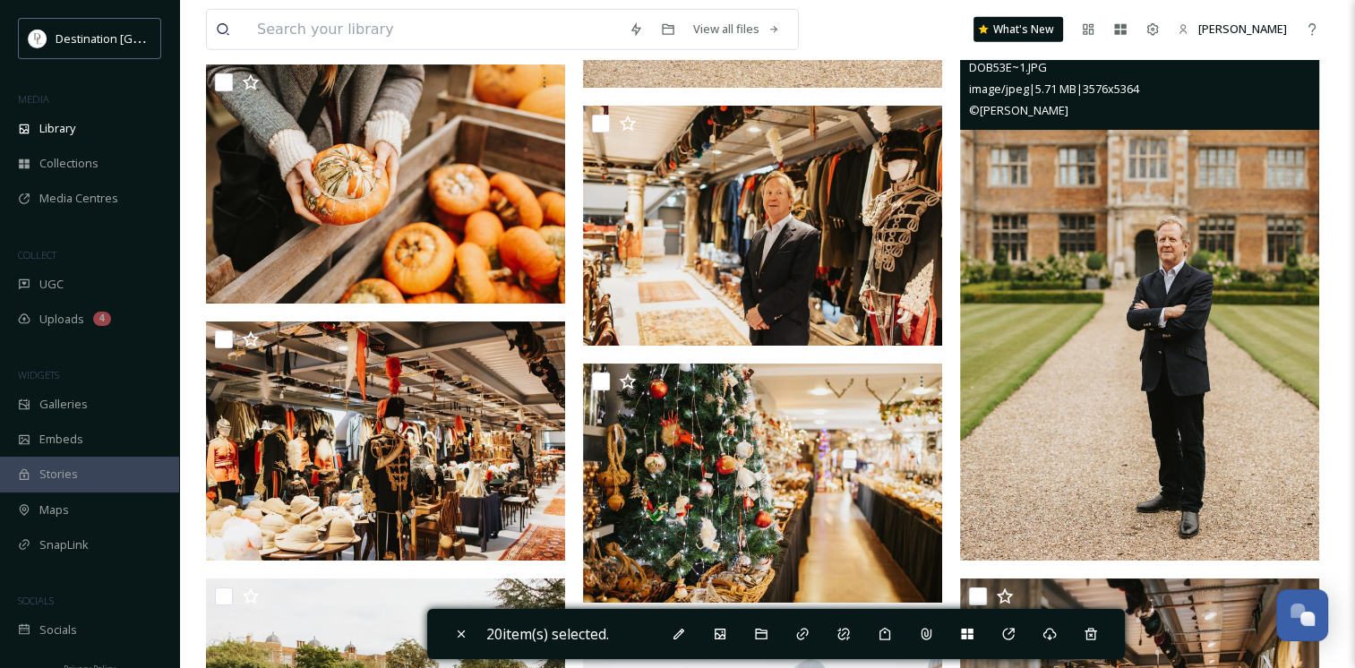
scroll to position [4943, 0]
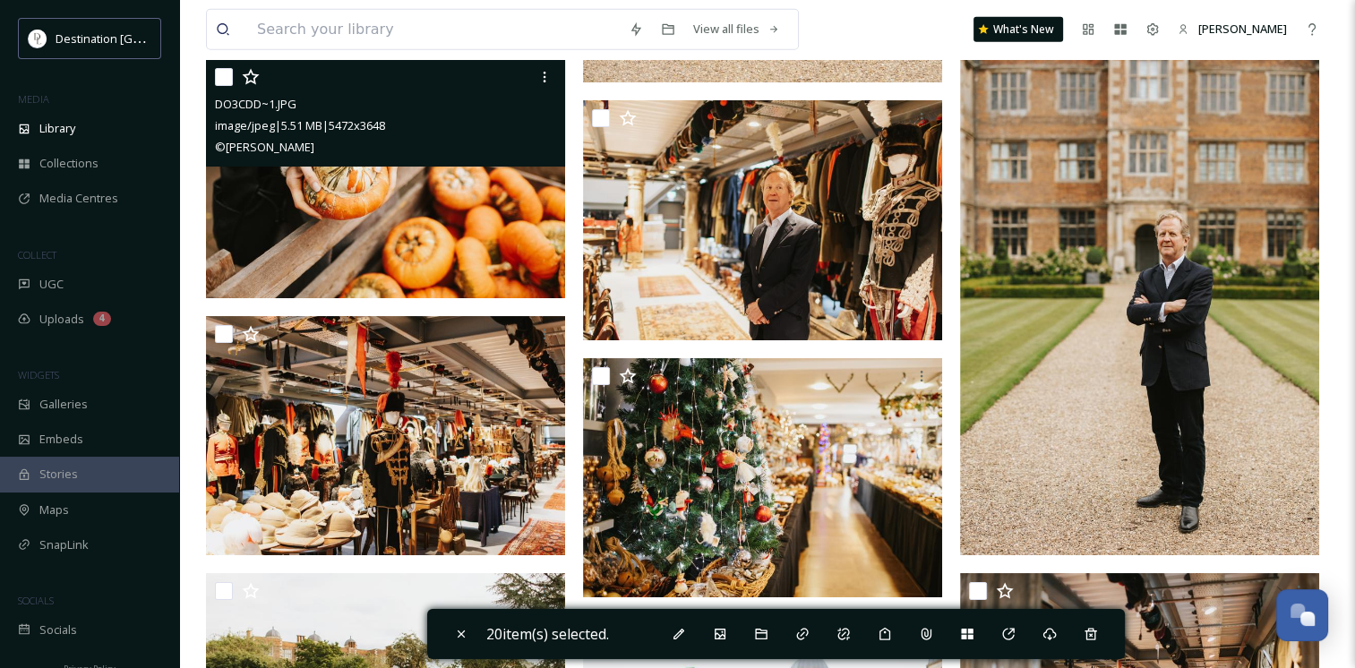
click at [225, 75] on input "checkbox" at bounding box center [224, 77] width 18 height 18
checkbox input "true"
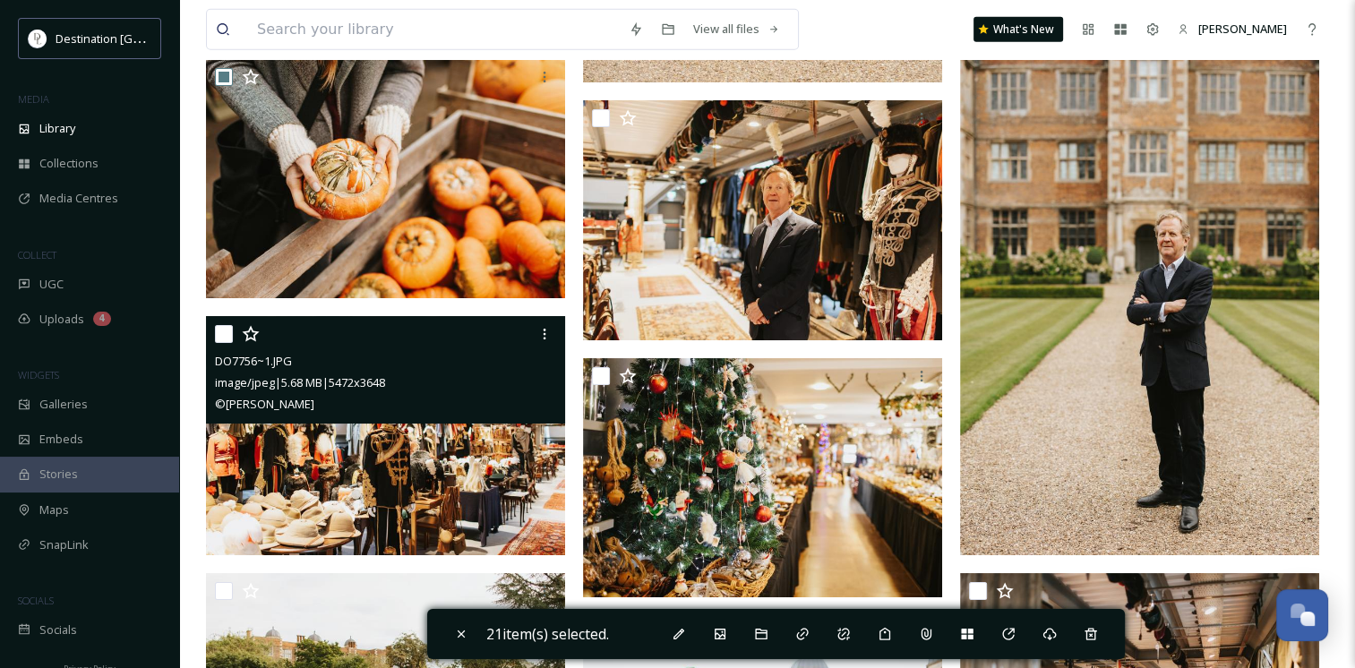
click at [223, 335] on input "checkbox" at bounding box center [224, 334] width 18 height 18
checkbox input "true"
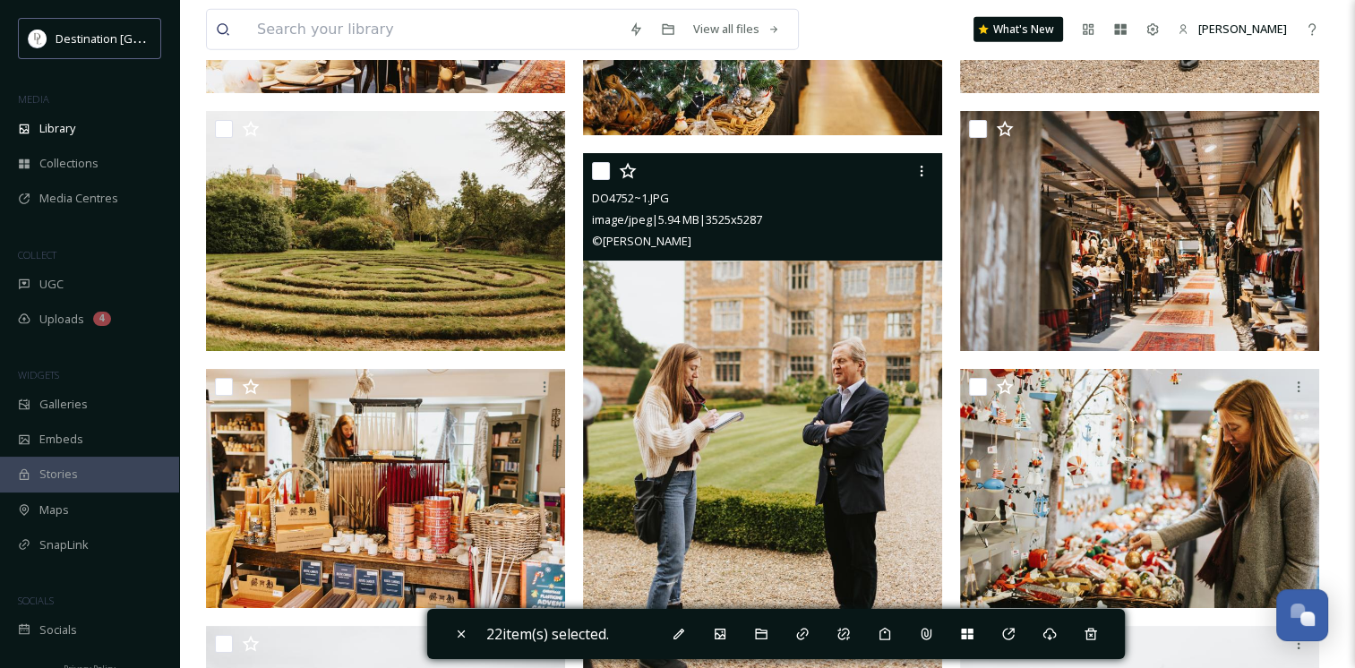
scroll to position [5444, 0]
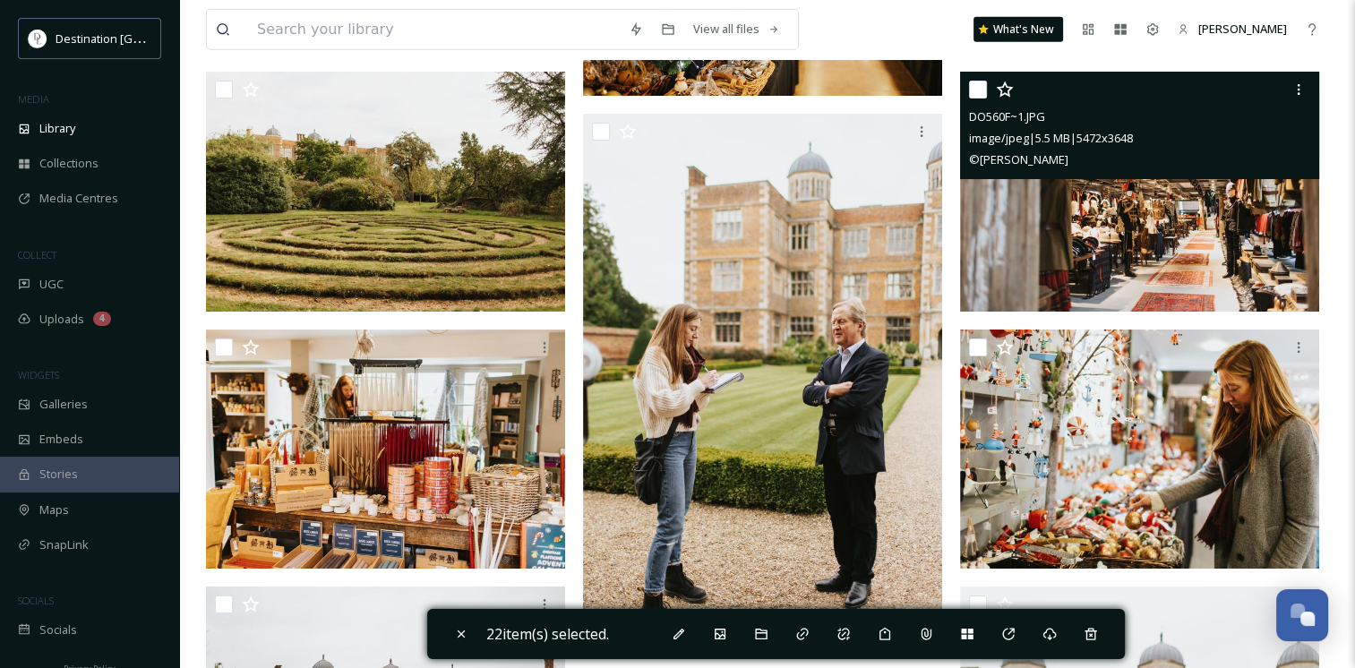
drag, startPoint x: 979, startPoint y: 84, endPoint x: 971, endPoint y: 120, distance: 36.7
click at [977, 84] on input "checkbox" at bounding box center [978, 90] width 18 height 18
checkbox input "true"
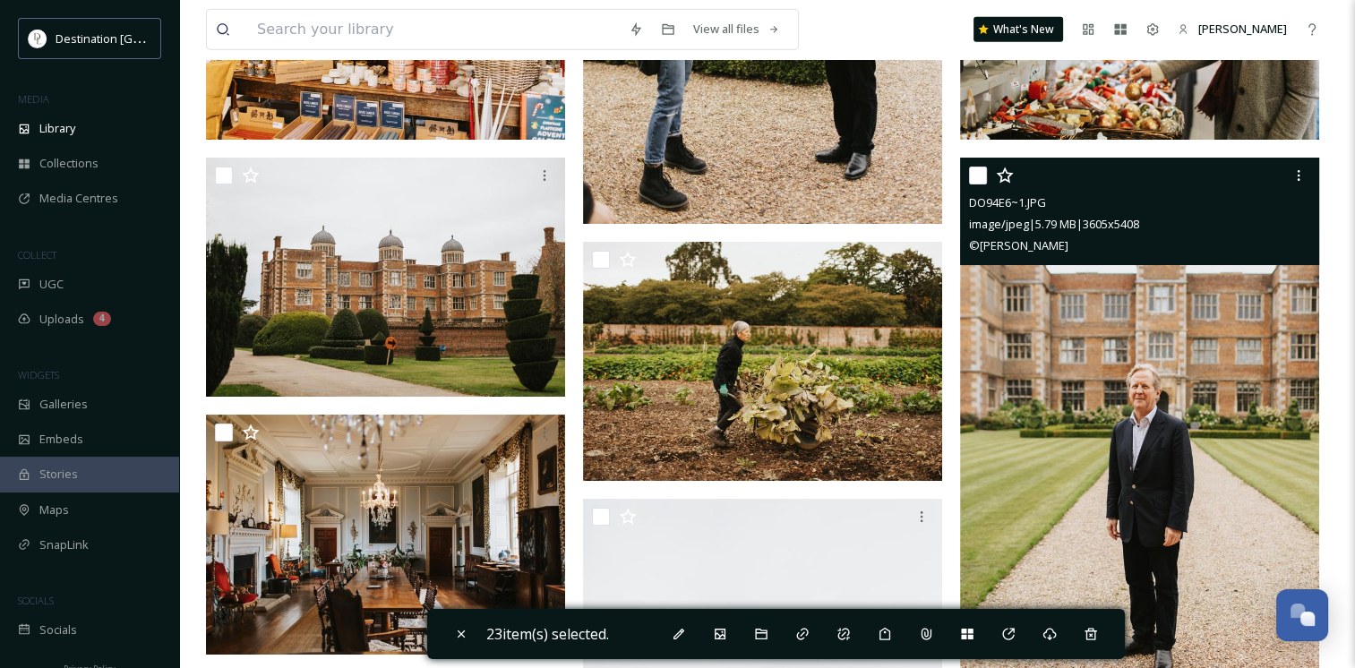
scroll to position [5874, 0]
